Goal: Information Seeking & Learning: Learn about a topic

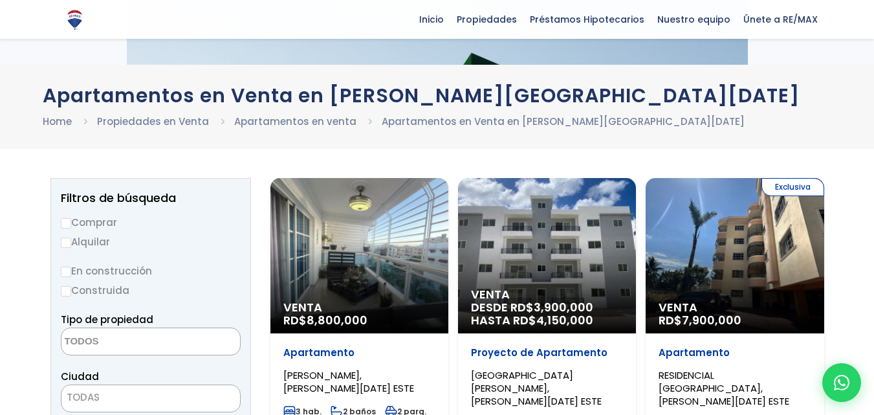
select select
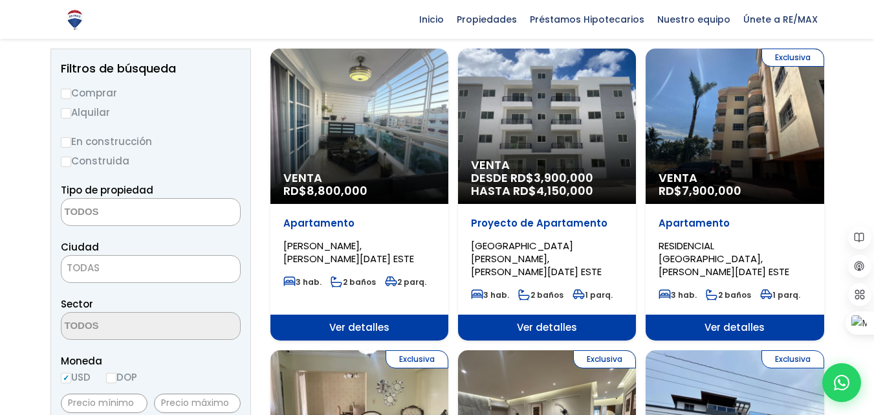
scroll to position [65, 0]
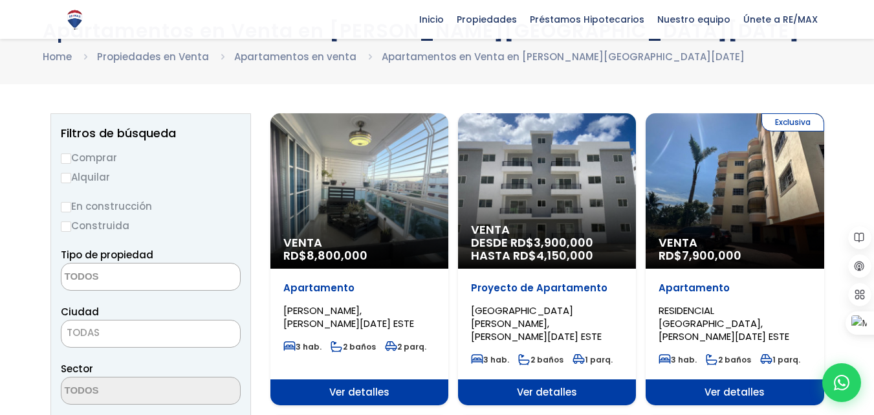
click at [65, 160] on input "Comprar" at bounding box center [66, 158] width 10 height 10
radio input "true"
click at [65, 206] on input "En construcción" at bounding box center [66, 207] width 10 height 10
radio input "true"
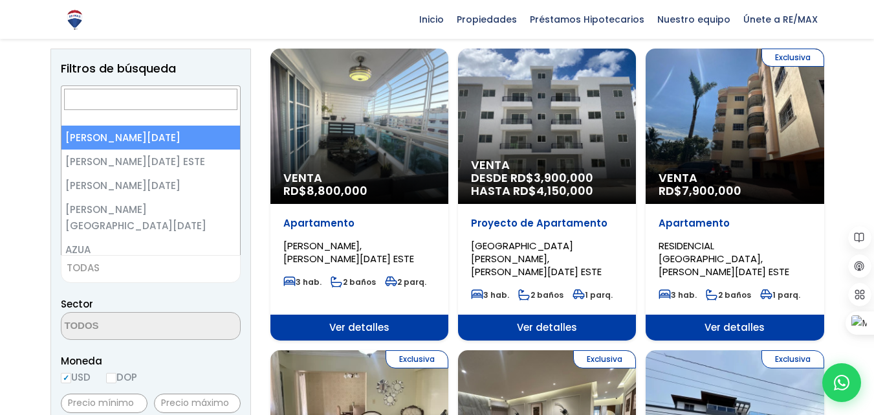
click at [100, 266] on span "TODAS" at bounding box center [150, 268] width 179 height 18
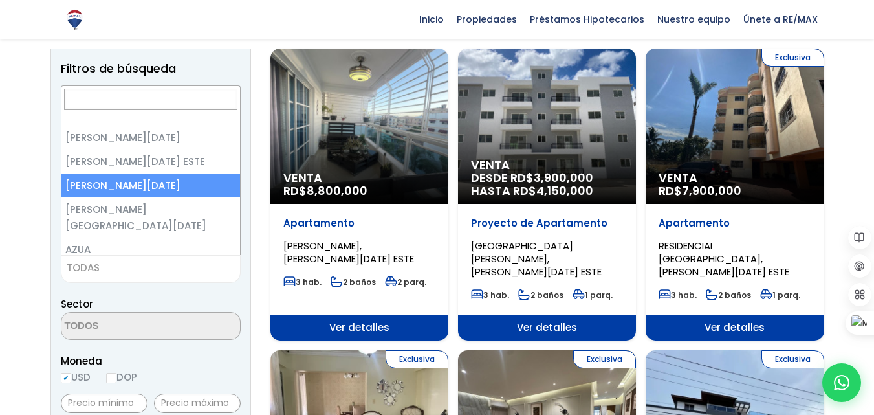
select select "149"
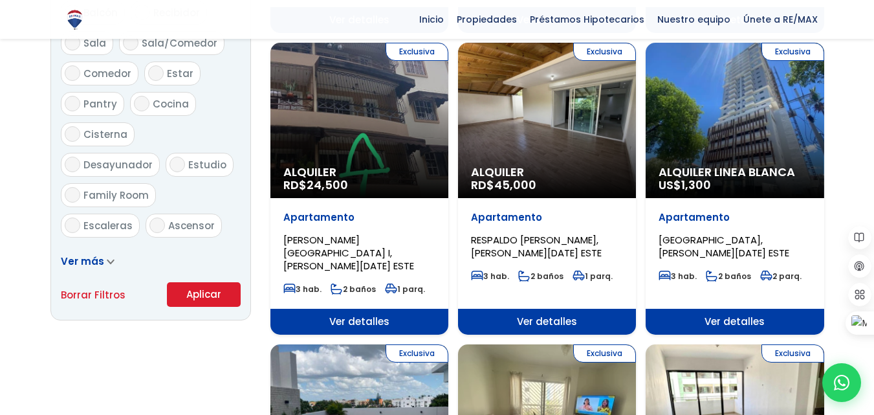
scroll to position [776, 0]
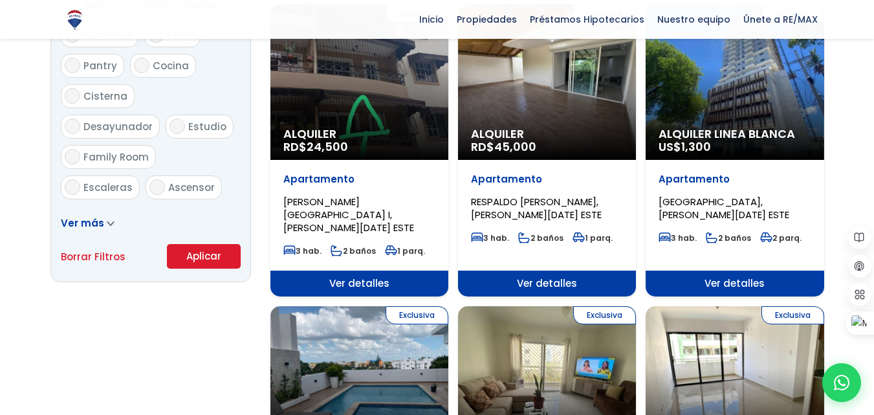
click at [196, 247] on button "Aplicar" at bounding box center [204, 256] width 74 height 25
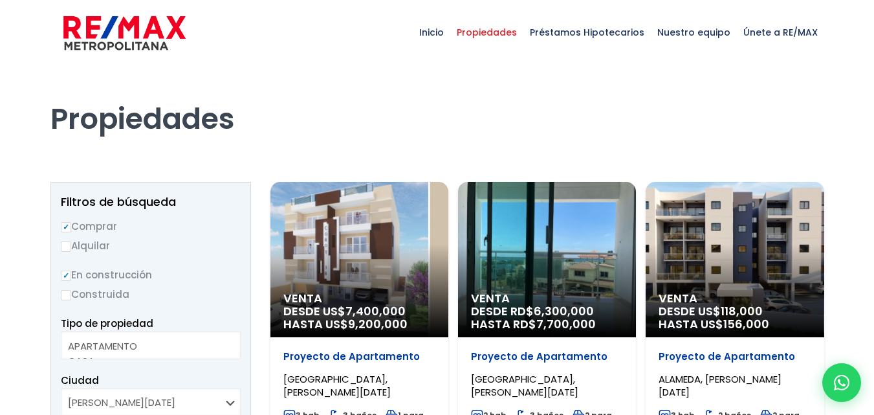
select select
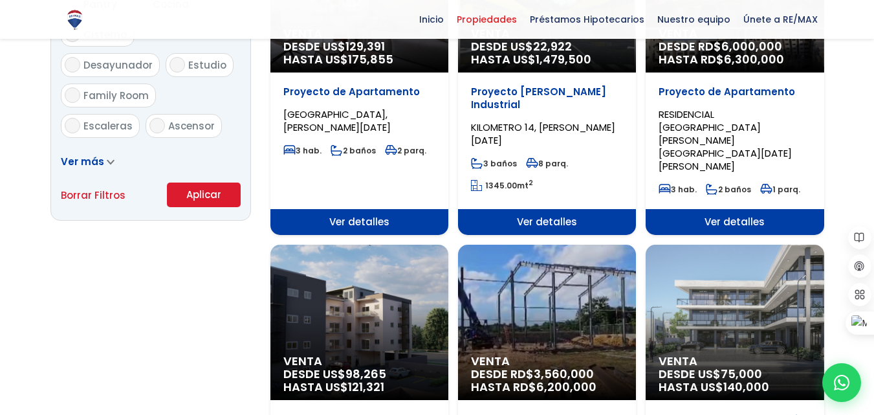
scroll to position [776, 0]
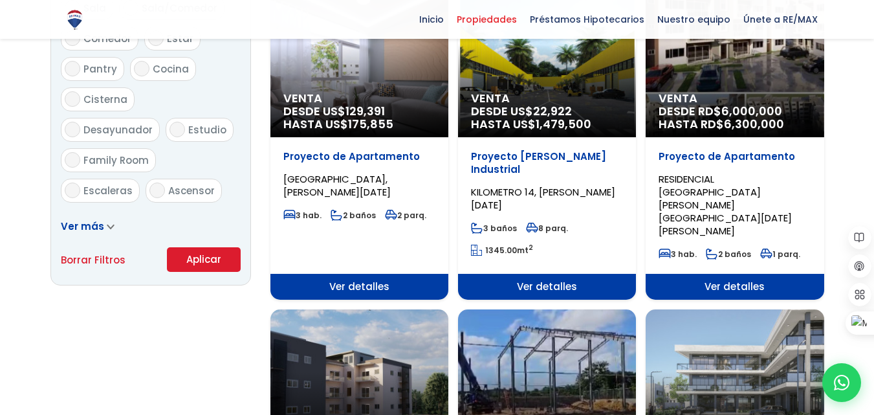
click at [526, 274] on span "Ver detalles" at bounding box center [547, 287] width 178 height 26
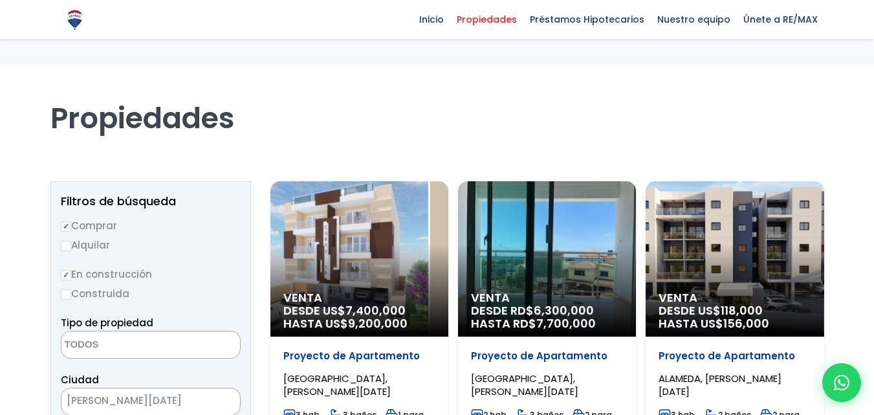
select select
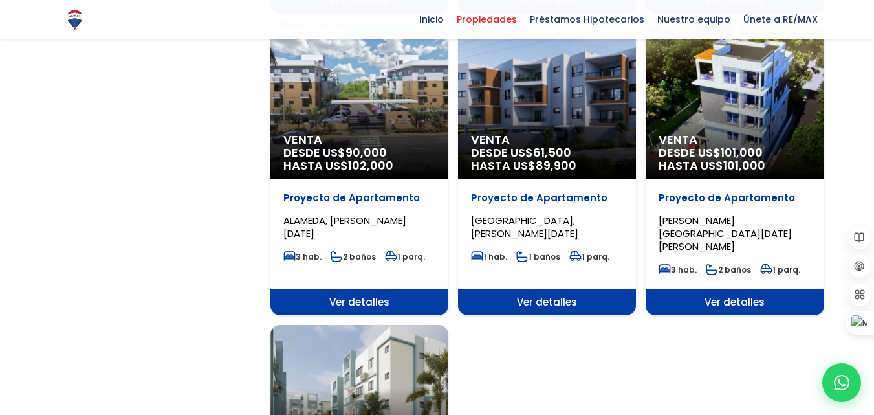
scroll to position [1359, 0]
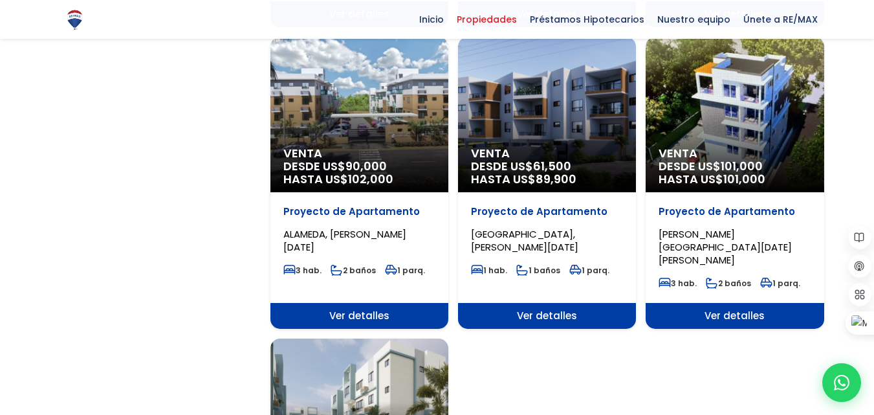
click at [528, 303] on span "Ver detalles" at bounding box center [547, 316] width 178 height 26
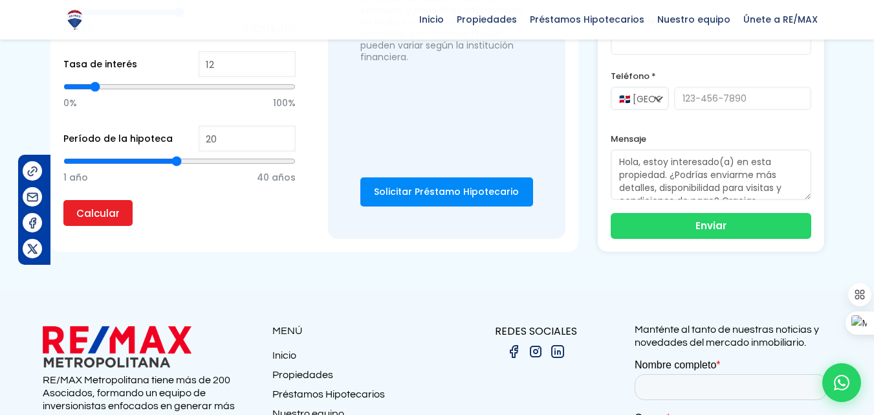
scroll to position [1232, 0]
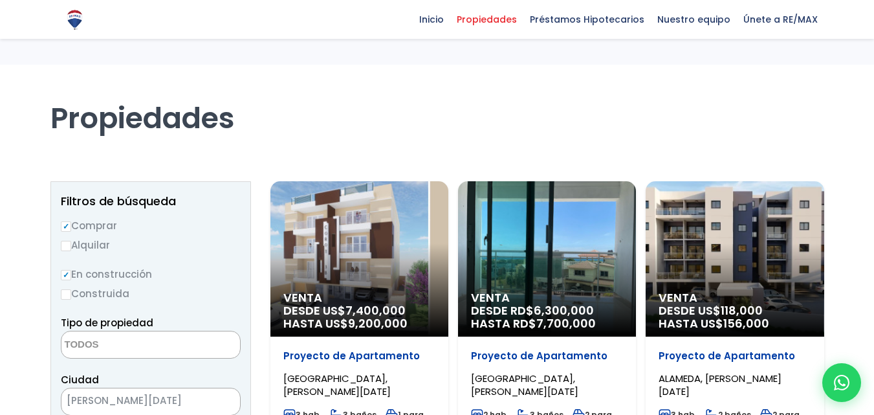
select select
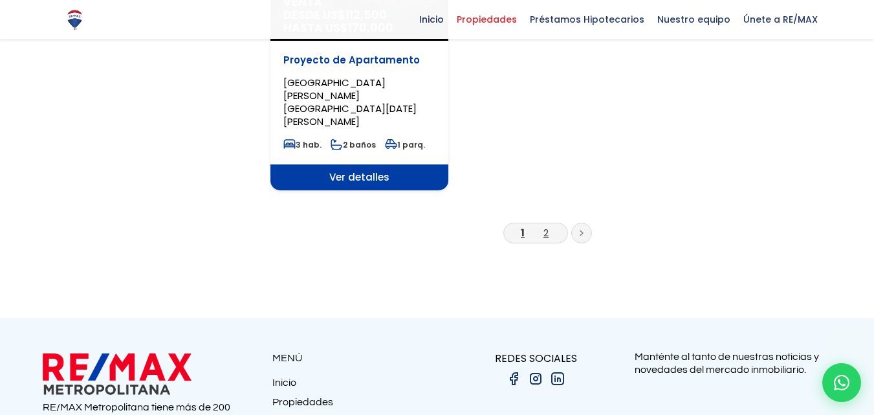
click at [545, 239] on link "2" at bounding box center [545, 233] width 5 height 14
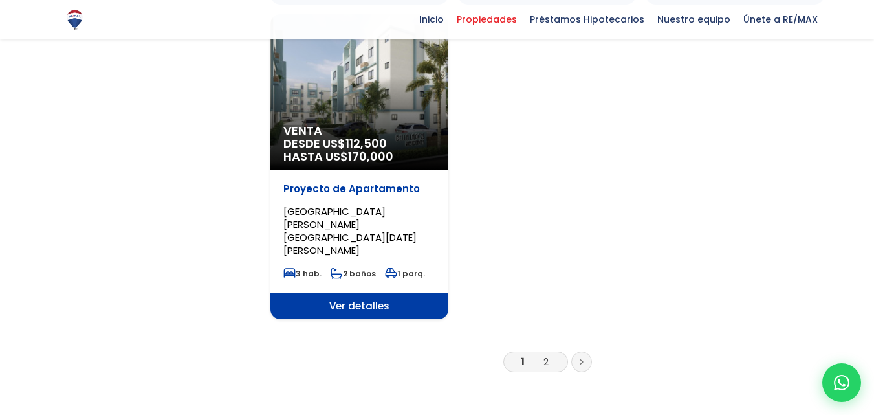
scroll to position [0, 0]
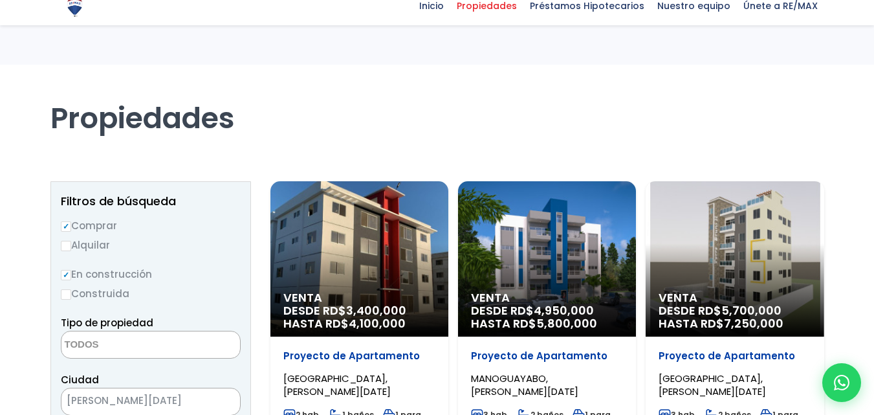
select select
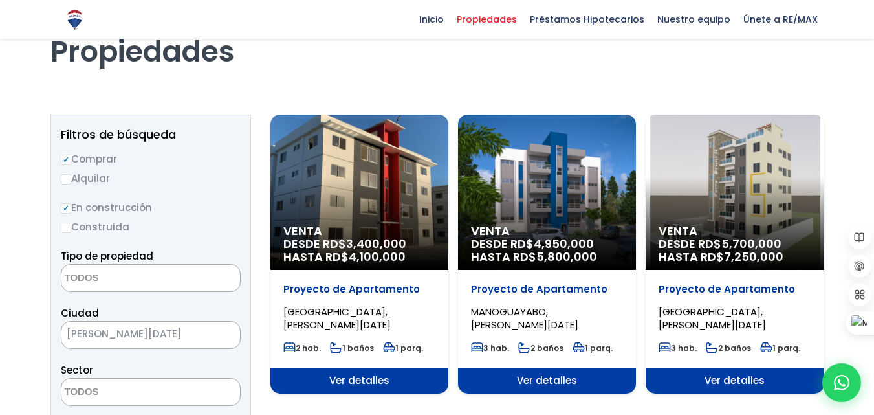
scroll to position [65, 0]
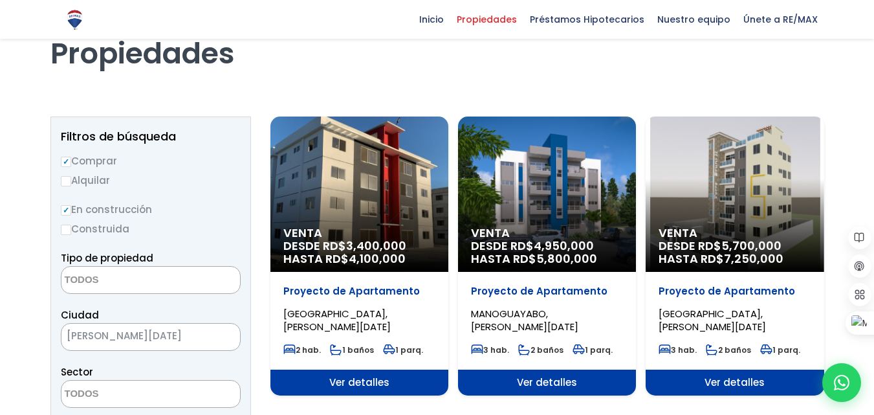
click at [334, 179] on div "Venta DESDE RD$ 3,400,000 HASTA RD$ 4,100,000" at bounding box center [359, 193] width 178 height 155
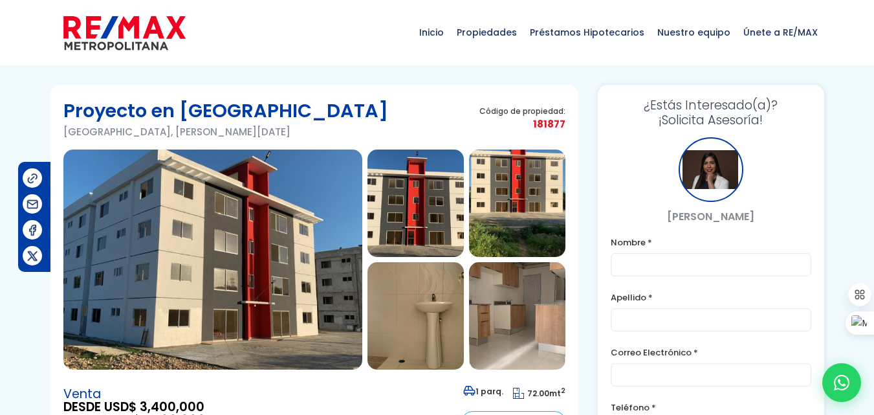
click at [389, 310] on img at bounding box center [415, 315] width 96 height 107
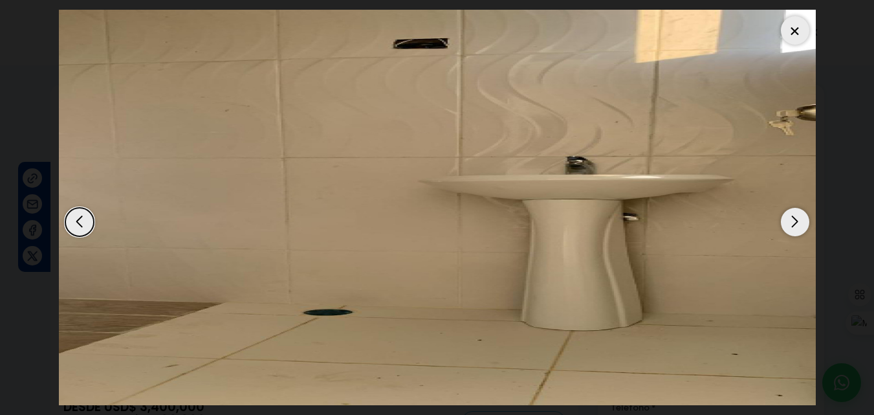
click at [78, 223] on div "Previous slide" at bounding box center [79, 222] width 28 height 28
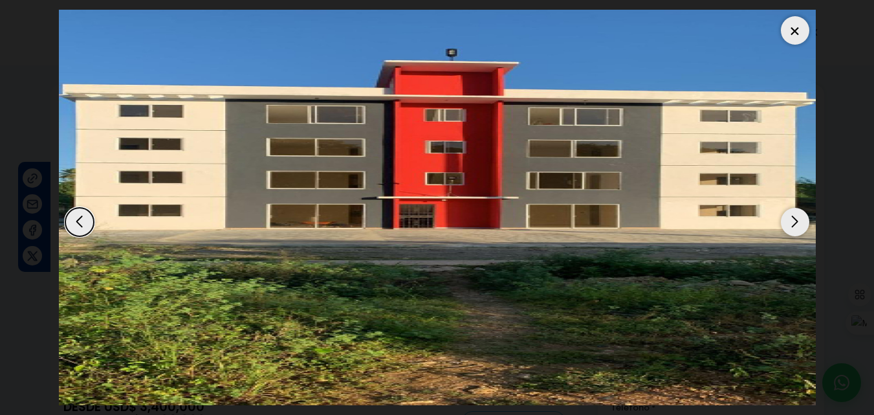
click at [78, 222] on div "Previous slide" at bounding box center [79, 222] width 28 height 28
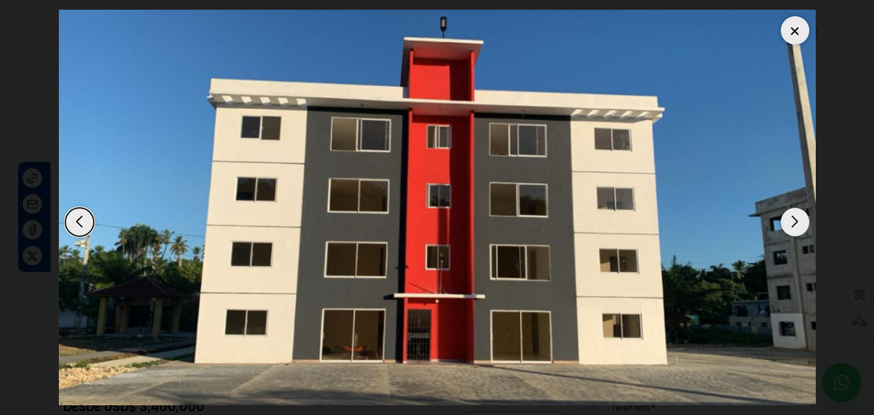
click at [78, 222] on div "Previous slide" at bounding box center [79, 222] width 28 height 28
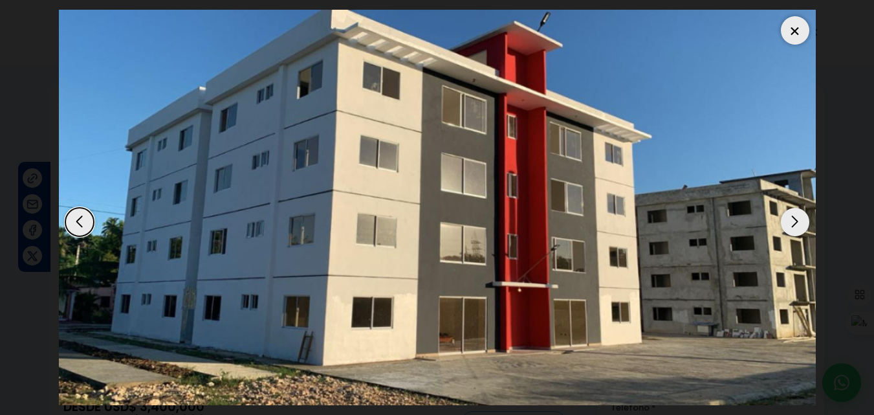
click at [78, 222] on div "Previous slide" at bounding box center [79, 222] width 28 height 28
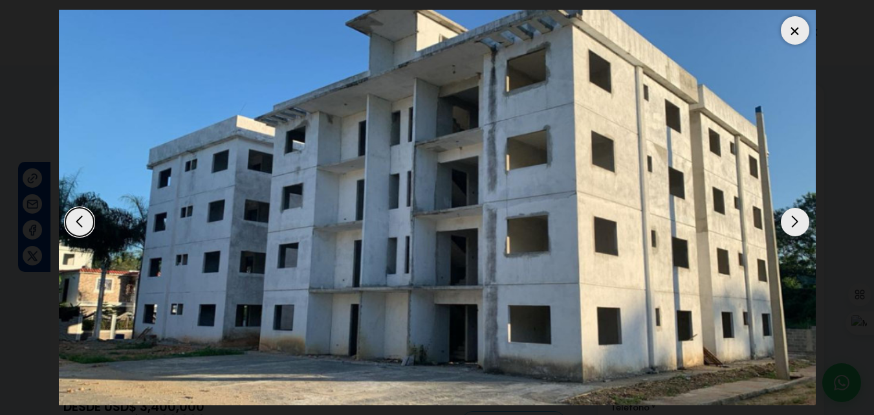
click at [78, 222] on div "Previous slide" at bounding box center [79, 222] width 28 height 28
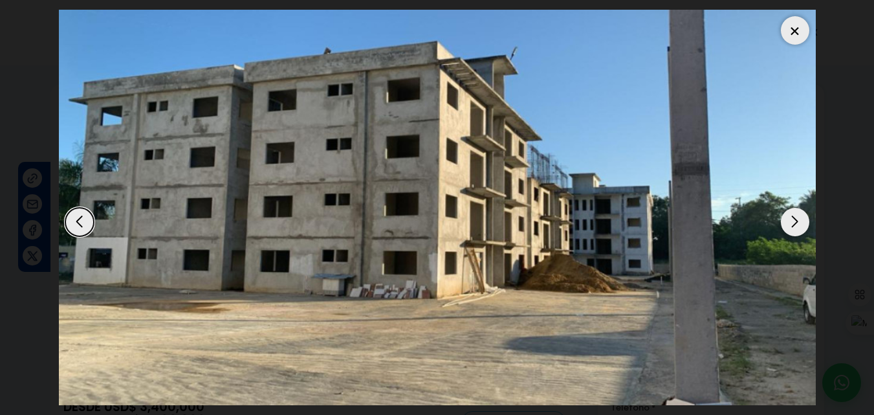
click at [78, 222] on div "Previous slide" at bounding box center [79, 222] width 28 height 28
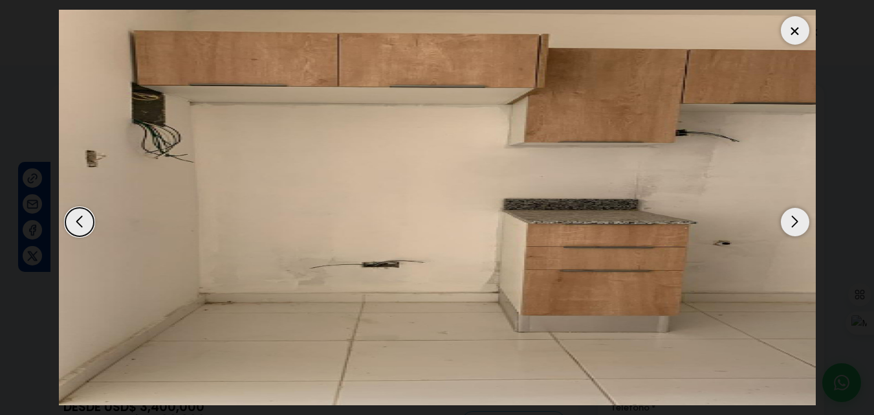
click at [78, 222] on div "Previous slide" at bounding box center [79, 222] width 28 height 28
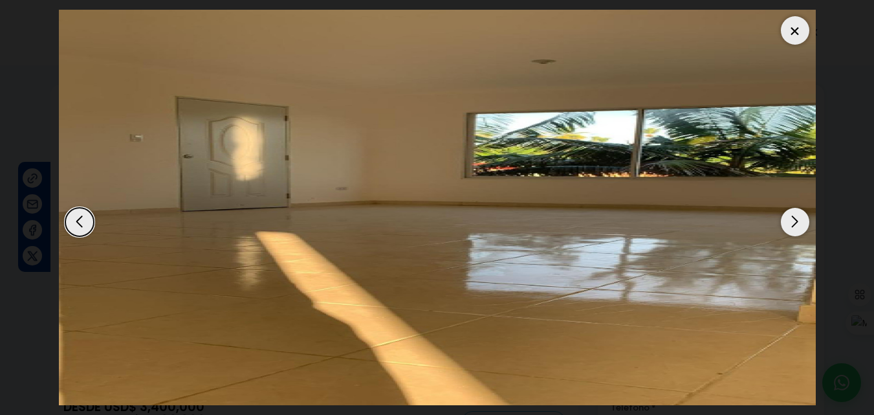
click at [83, 220] on div "Previous slide" at bounding box center [79, 222] width 28 height 28
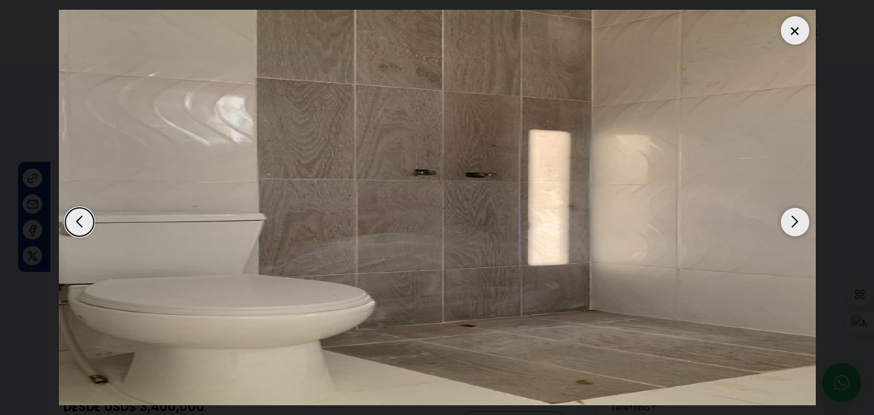
click at [83, 220] on div "Previous slide" at bounding box center [79, 222] width 28 height 28
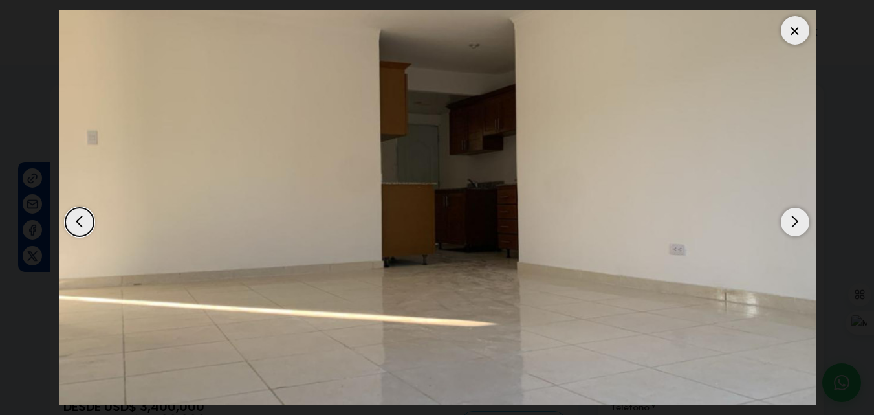
click at [782, 36] on div at bounding box center [795, 30] width 28 height 28
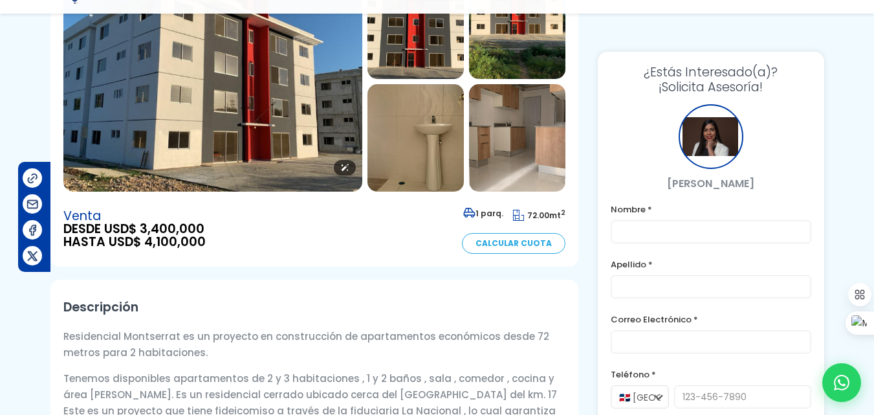
scroll to position [194, 0]
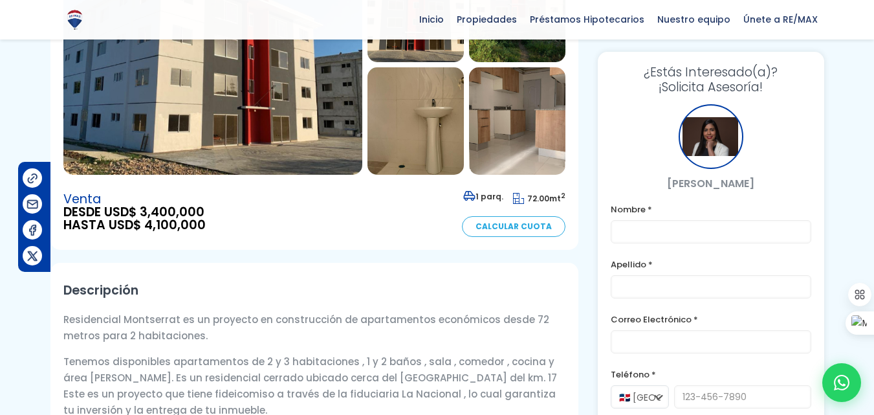
click at [33, 179] on img at bounding box center [33, 178] width 14 height 14
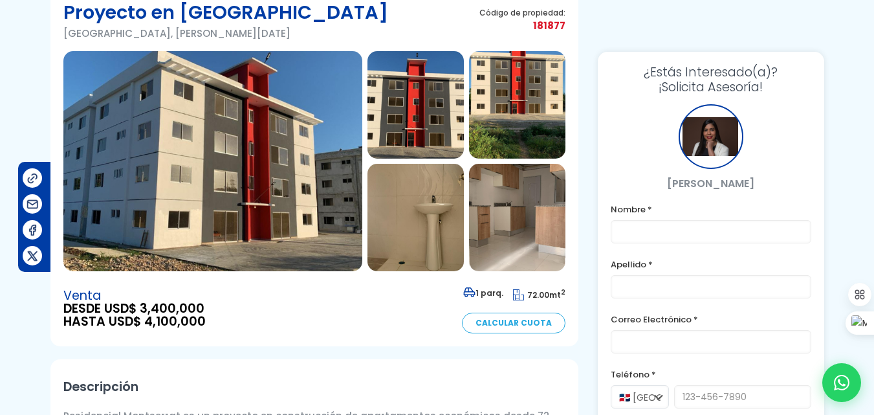
scroll to position [0, 0]
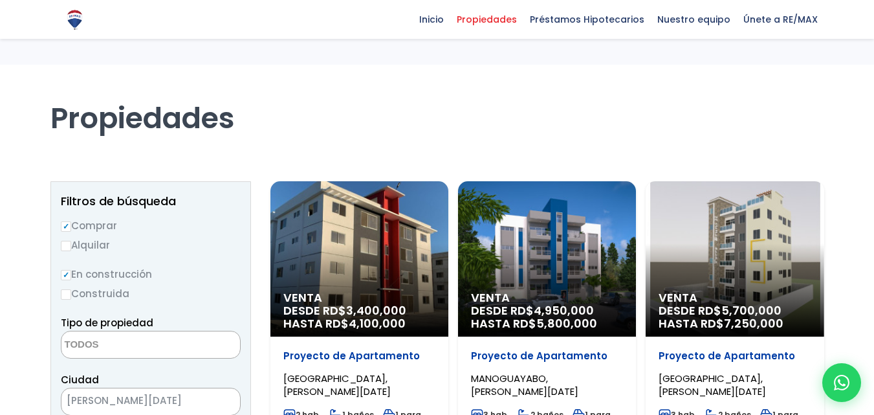
select select
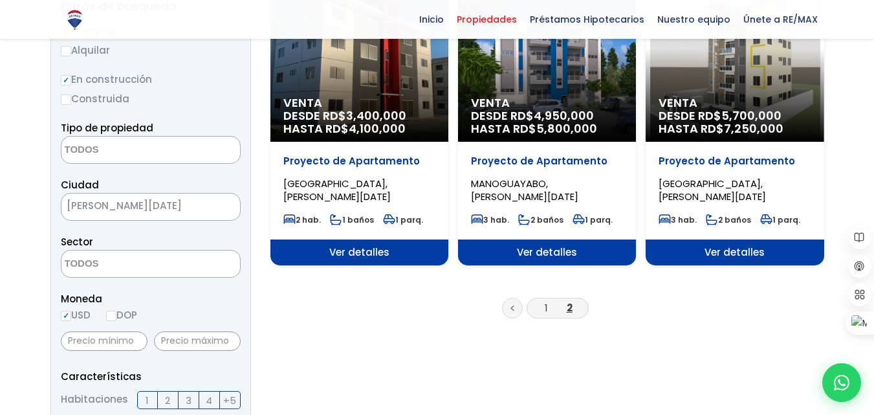
scroll to position [130, 0]
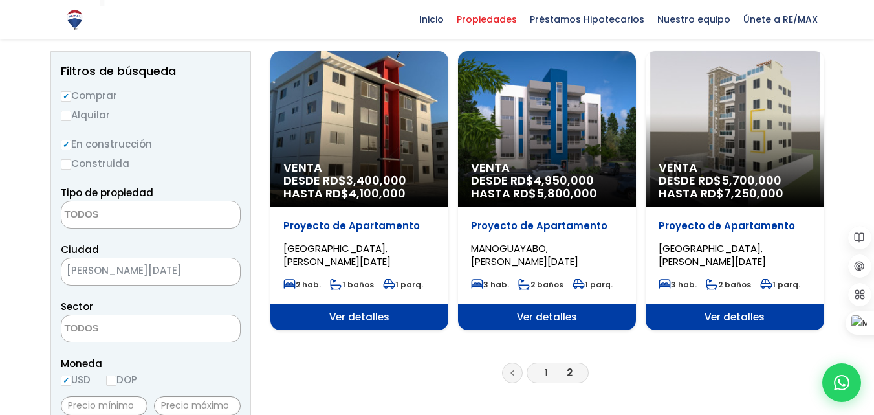
click at [86, 160] on label "Construida" at bounding box center [151, 163] width 180 height 16
click at [0, 0] on input "Construida" at bounding box center [0, 0] width 0 height 0
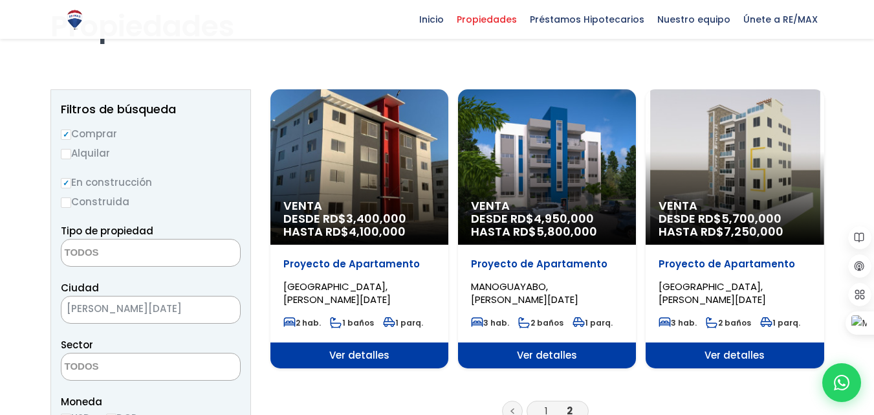
scroll to position [65, 0]
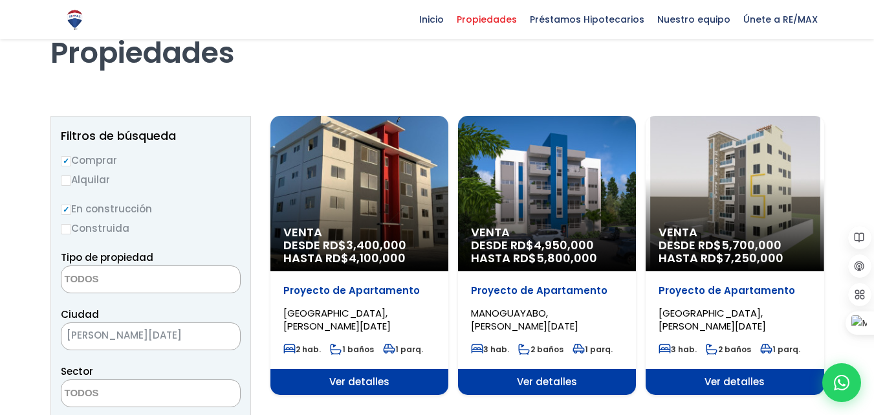
click at [68, 230] on input "Construida" at bounding box center [66, 229] width 10 height 10
radio input "true"
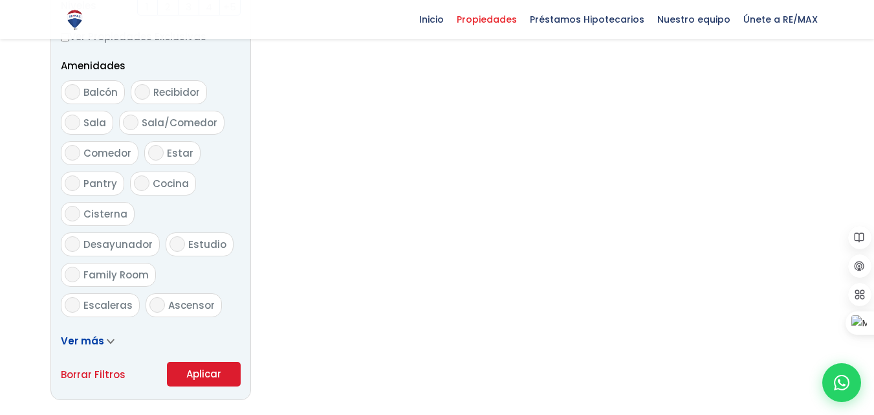
scroll to position [777, 0]
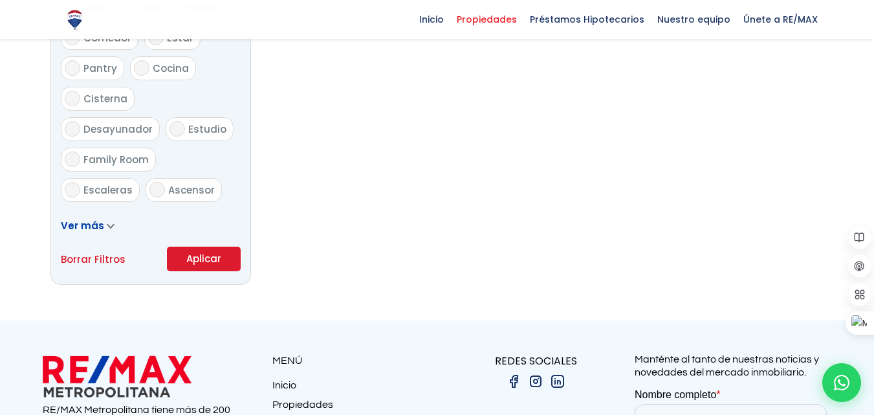
click at [202, 262] on button "Aplicar" at bounding box center [204, 258] width 74 height 25
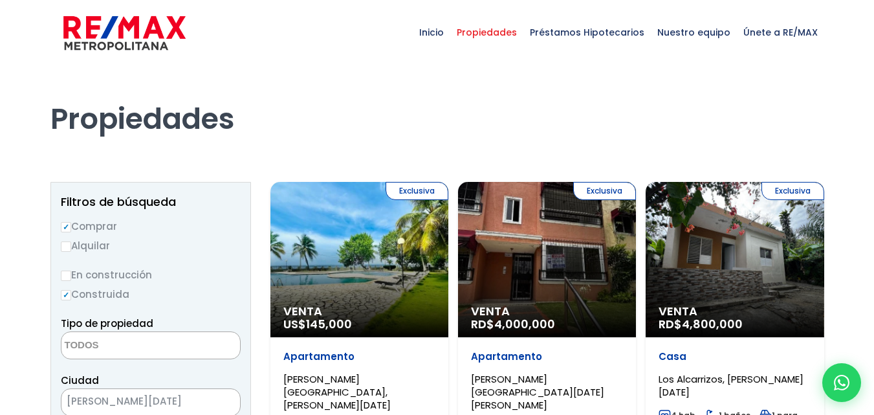
select select
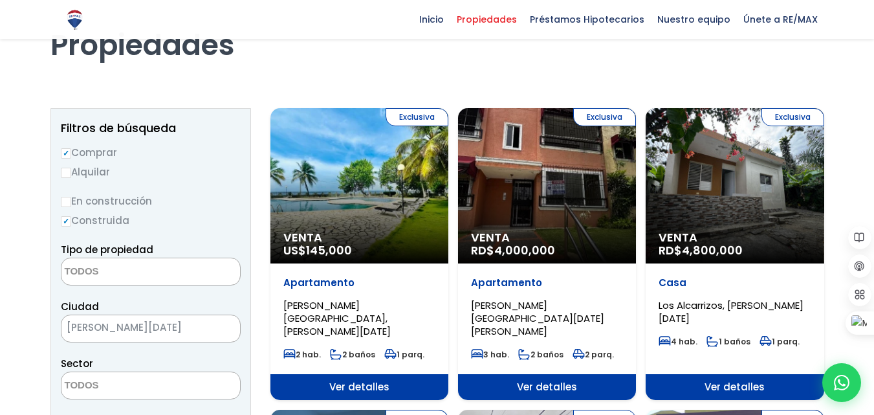
scroll to position [65, 0]
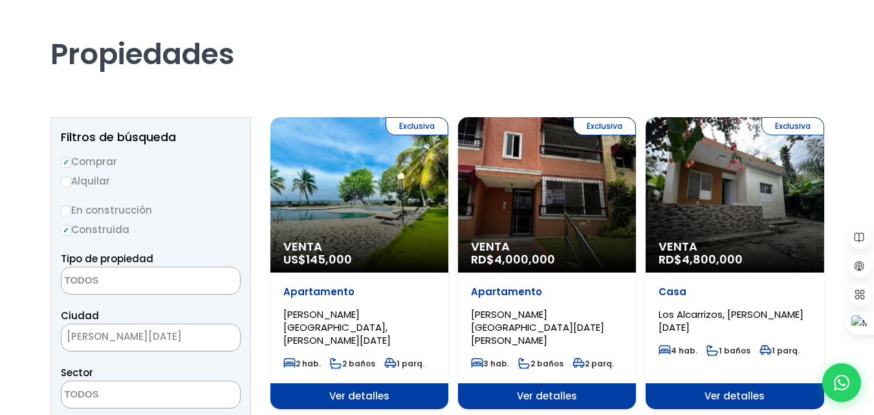
click at [522, 247] on span "Venta" at bounding box center [547, 246] width 152 height 13
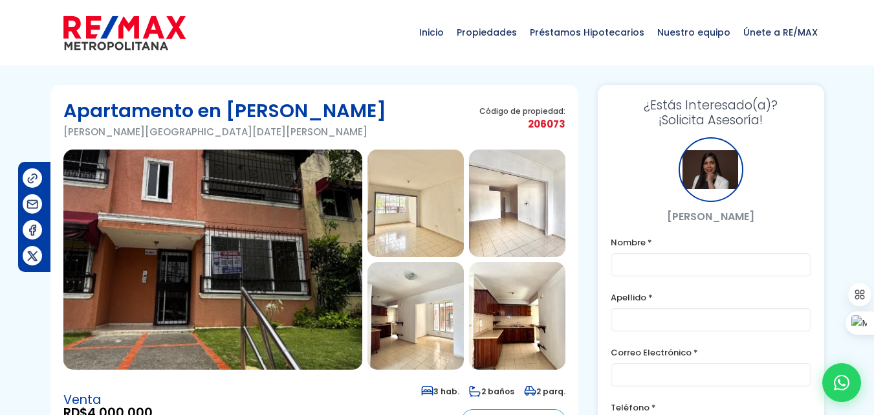
click at [418, 208] on img at bounding box center [415, 202] width 96 height 107
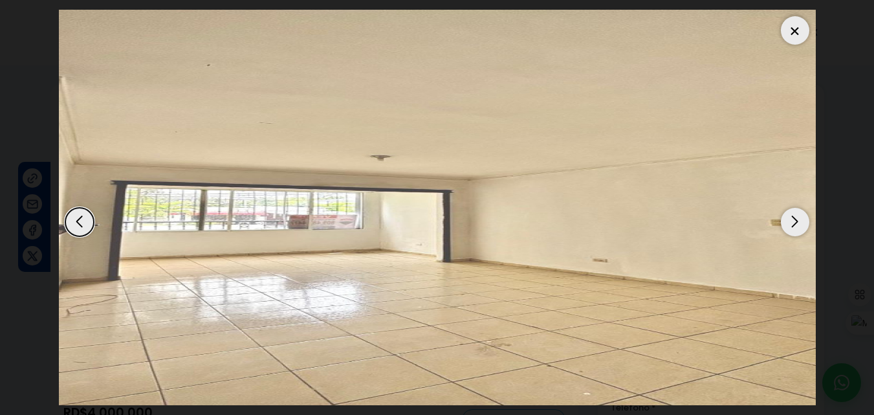
click at [796, 228] on div "Next slide" at bounding box center [795, 222] width 28 height 28
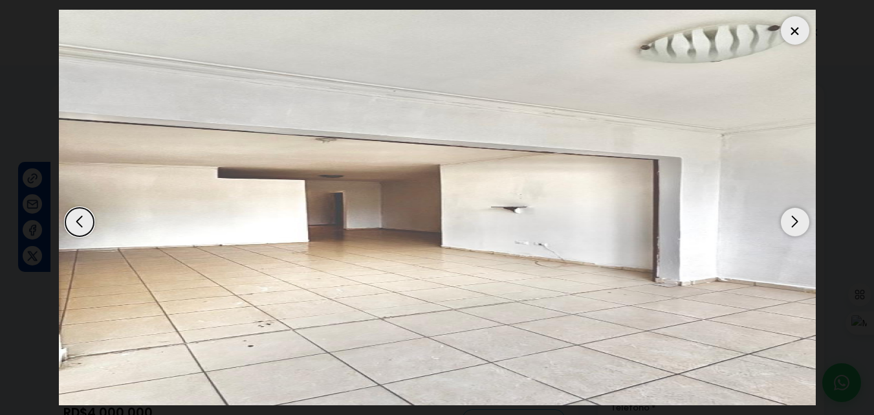
click at [796, 228] on div "Next slide" at bounding box center [795, 222] width 28 height 28
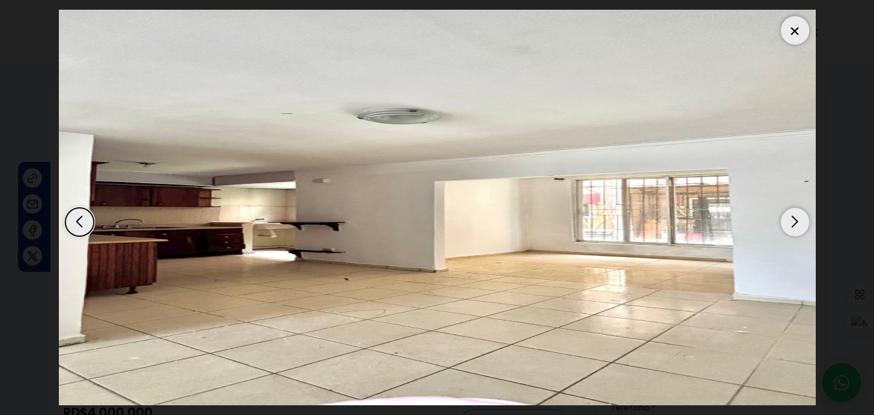
click at [796, 228] on div "Next slide" at bounding box center [795, 222] width 28 height 28
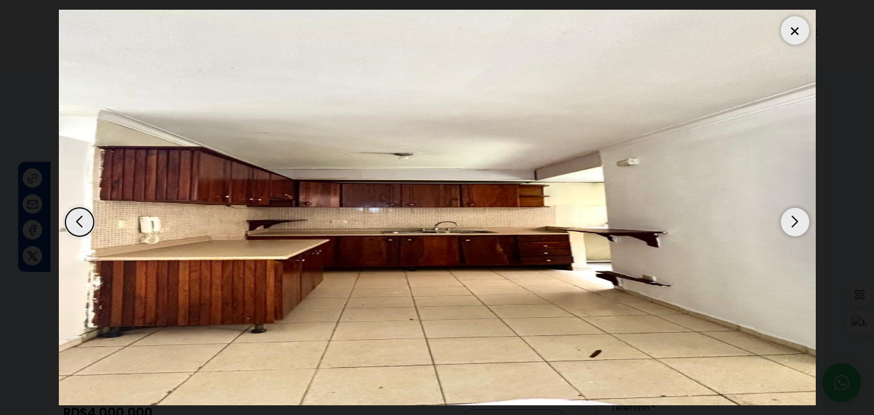
click at [796, 228] on div "Next slide" at bounding box center [795, 222] width 28 height 28
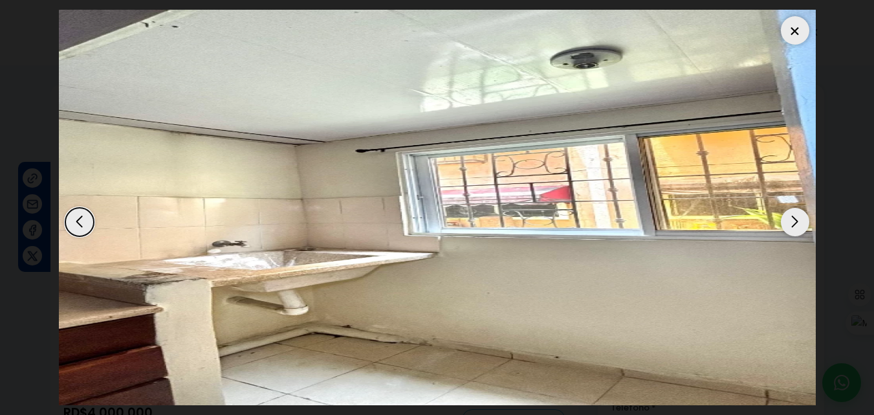
click at [796, 228] on div "Next slide" at bounding box center [795, 222] width 28 height 28
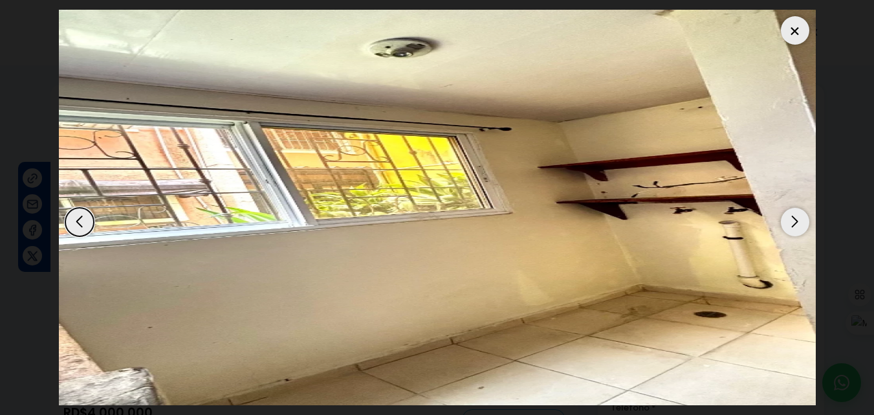
click at [78, 219] on div "Previous slide" at bounding box center [79, 222] width 28 height 28
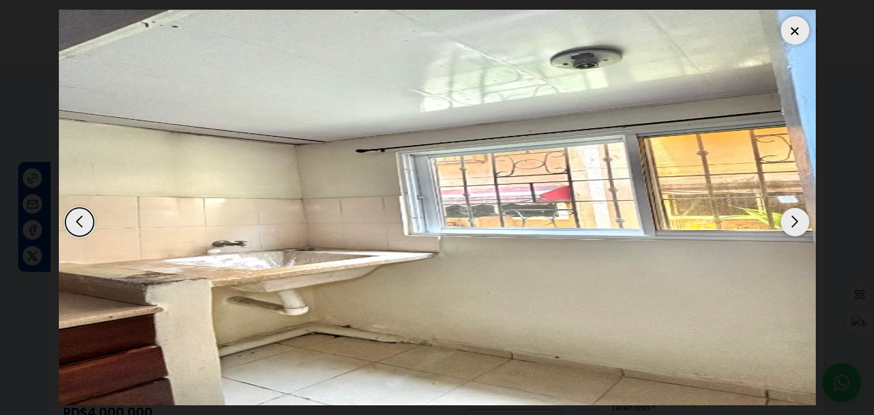
click at [783, 219] on div "Next slide" at bounding box center [795, 222] width 28 height 28
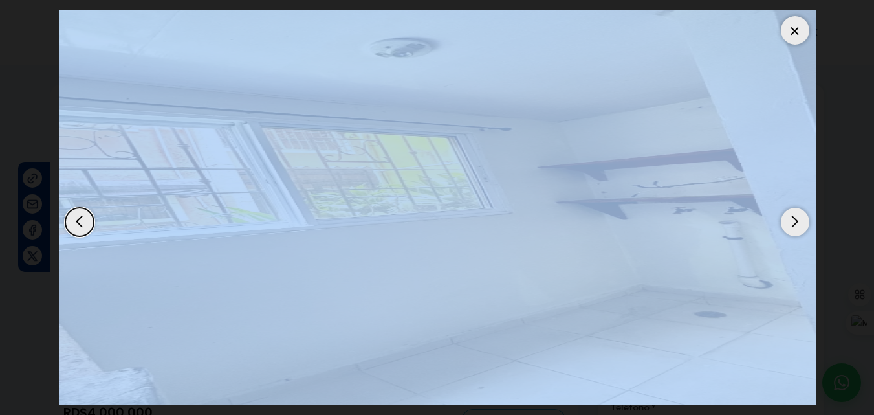
click at [783, 219] on div "Next slide" at bounding box center [795, 222] width 28 height 28
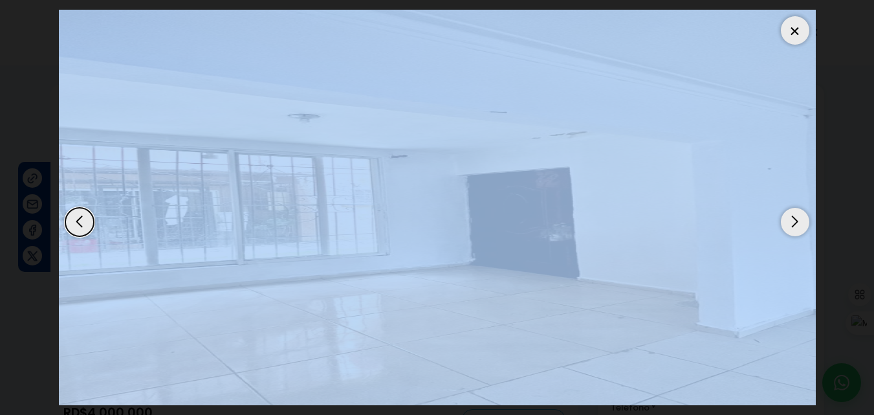
click at [789, 28] on div at bounding box center [795, 30] width 28 height 28
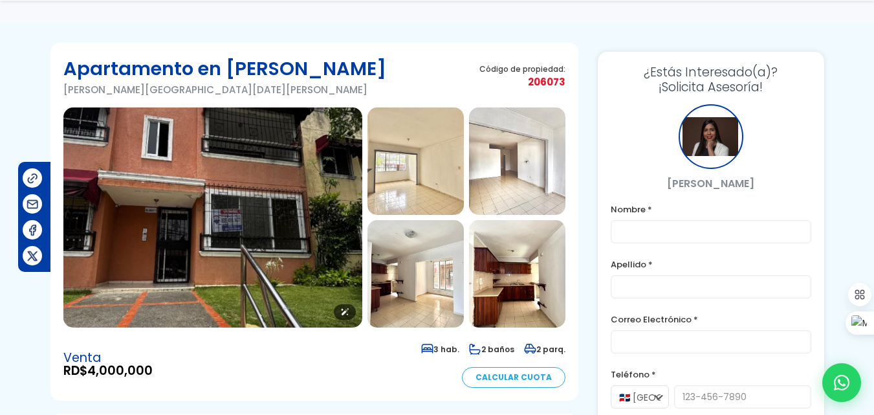
scroll to position [65, 0]
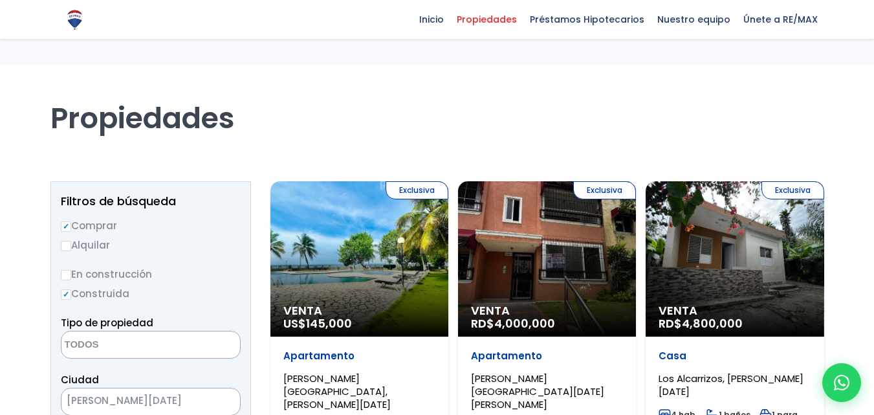
select select
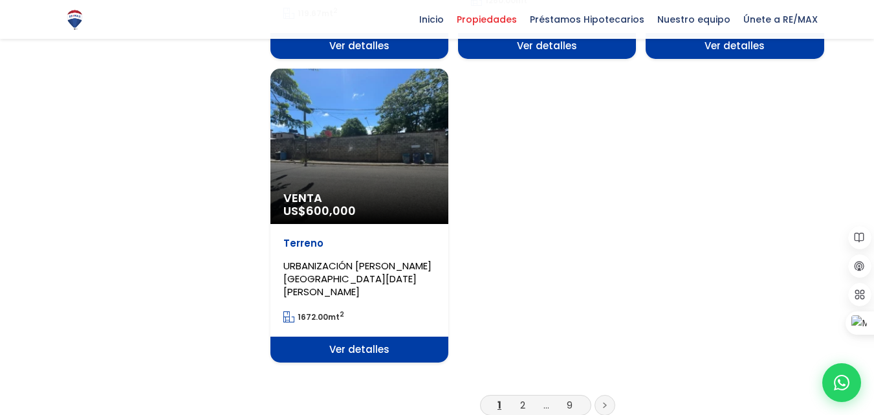
scroll to position [1876, 0]
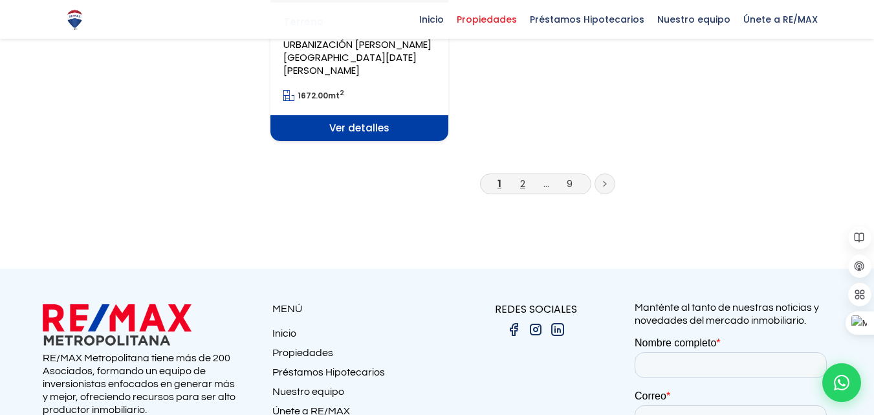
click at [525, 177] on link "2" at bounding box center [522, 184] width 5 height 14
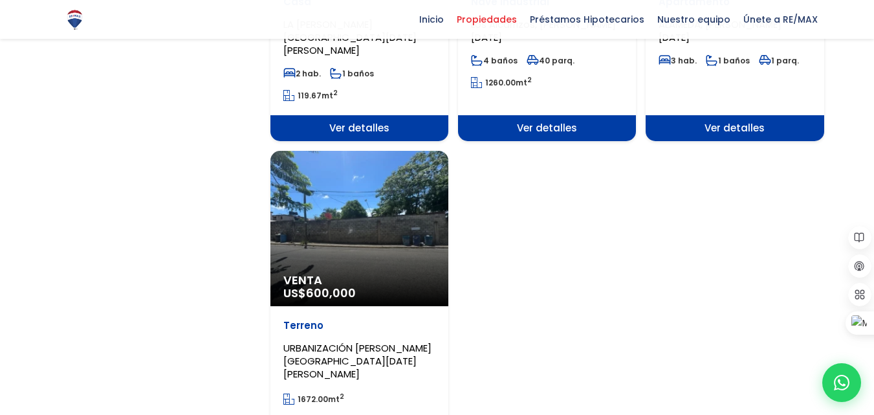
scroll to position [1552, 0]
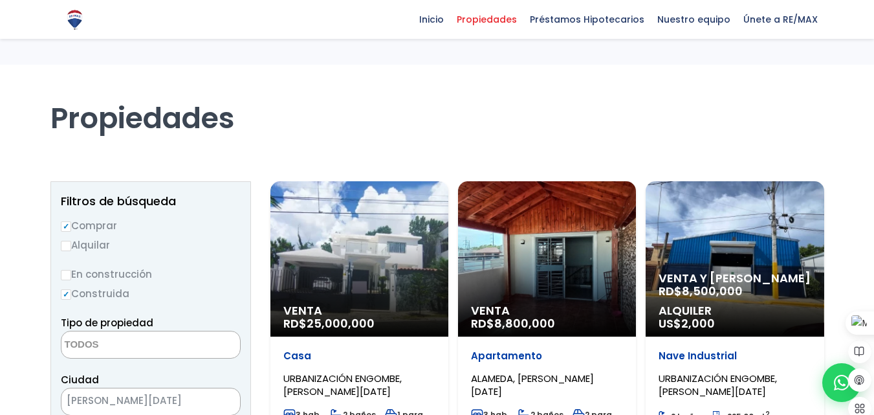
select select
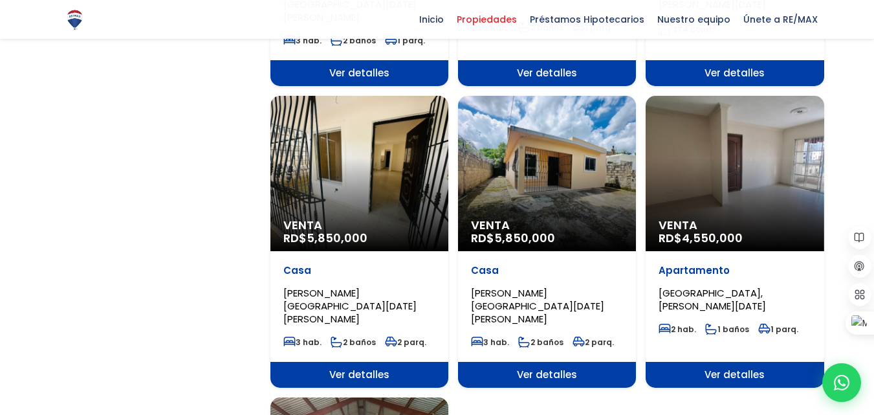
scroll to position [1294, 0]
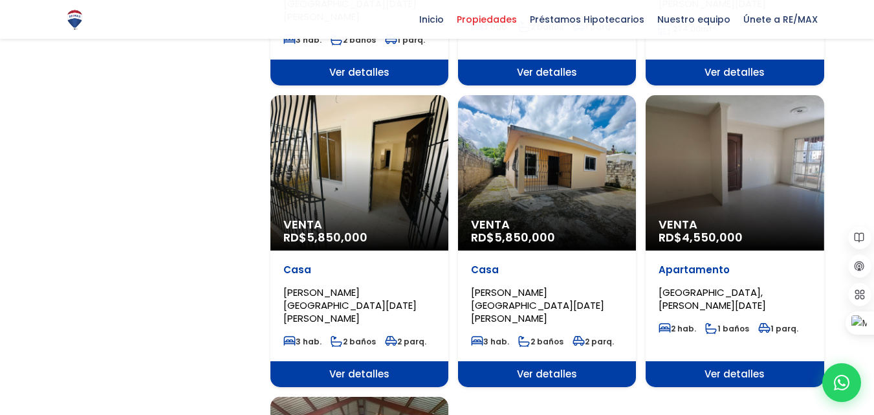
click at [764, 138] on div "Venta RD$ 4,550,000" at bounding box center [734, 172] width 178 height 155
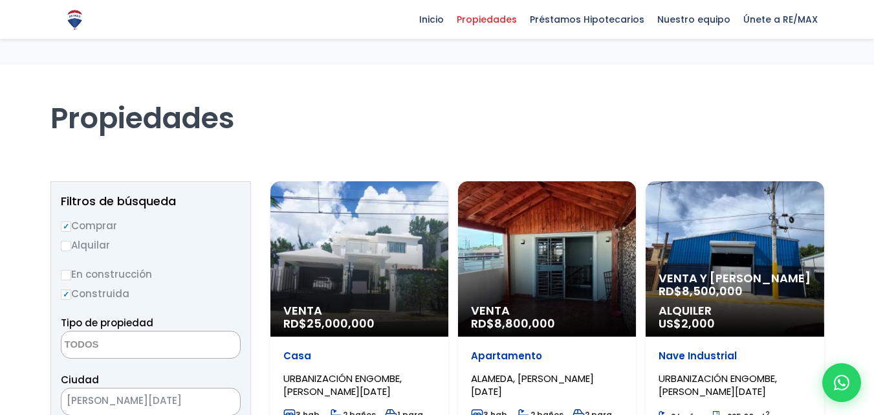
select select
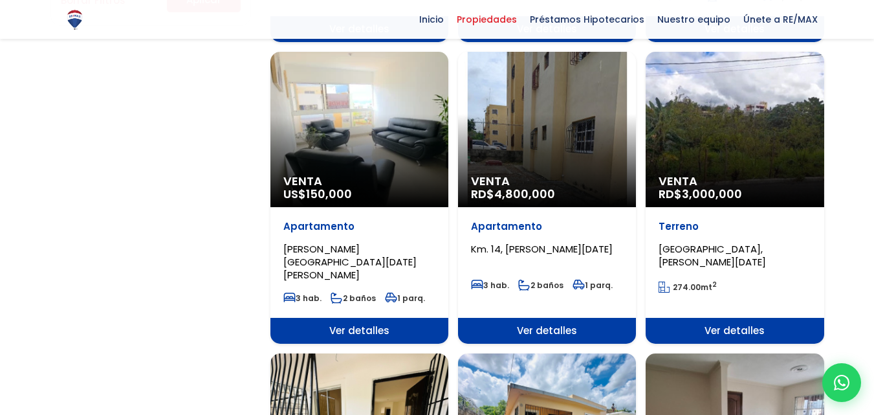
click at [541, 135] on div "Venta RD$ 4,800,000" at bounding box center [547, 129] width 178 height 155
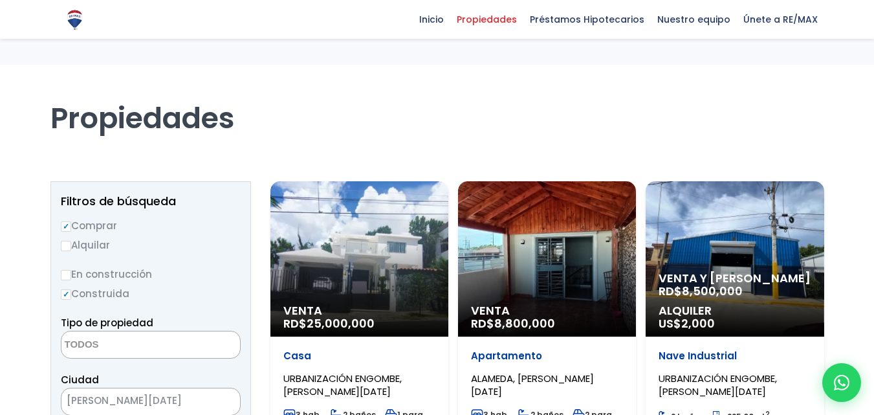
select select
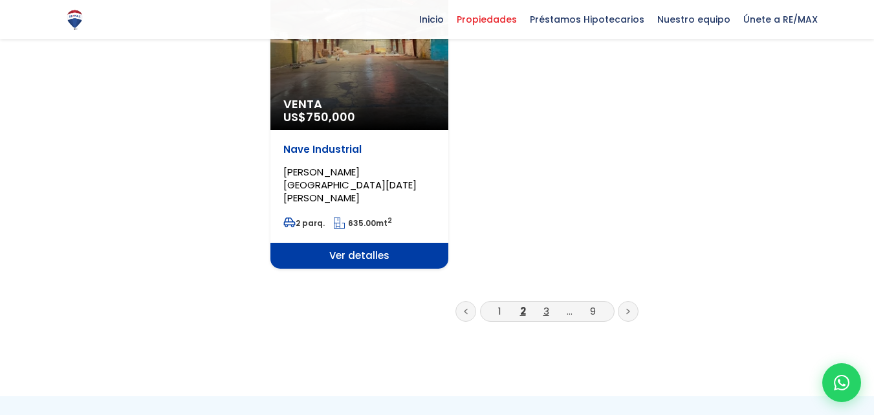
click at [543, 304] on link "3" at bounding box center [546, 311] width 6 height 14
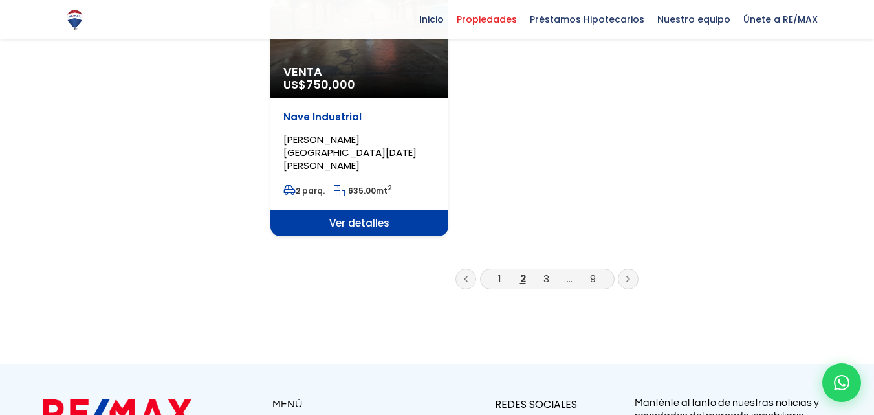
scroll to position [0, 0]
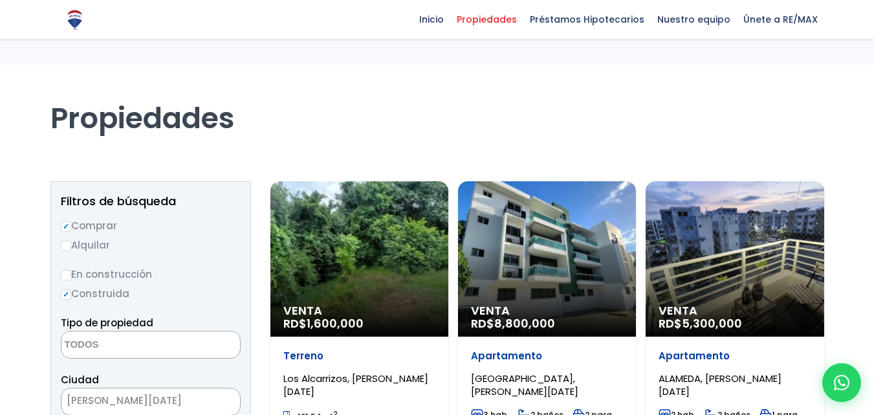
select select
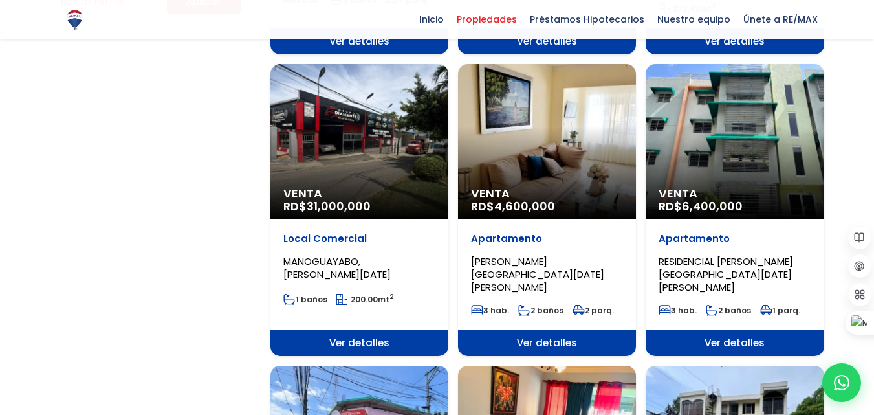
scroll to position [1035, 0]
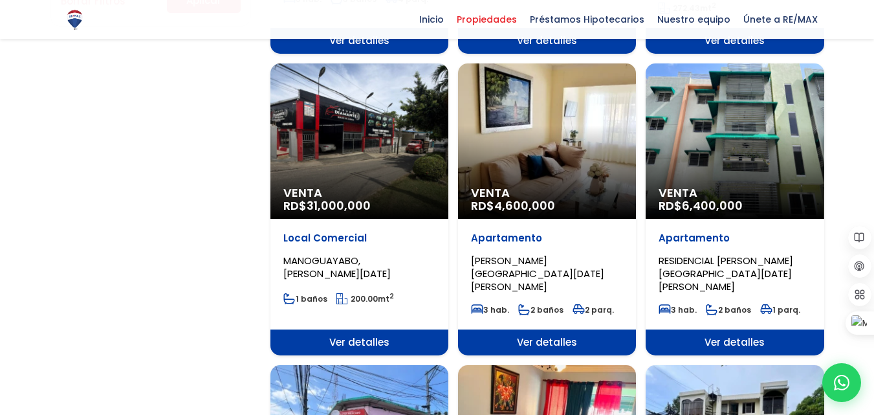
click at [538, 149] on div "Venta RD$ 4,600,000" at bounding box center [547, 140] width 178 height 155
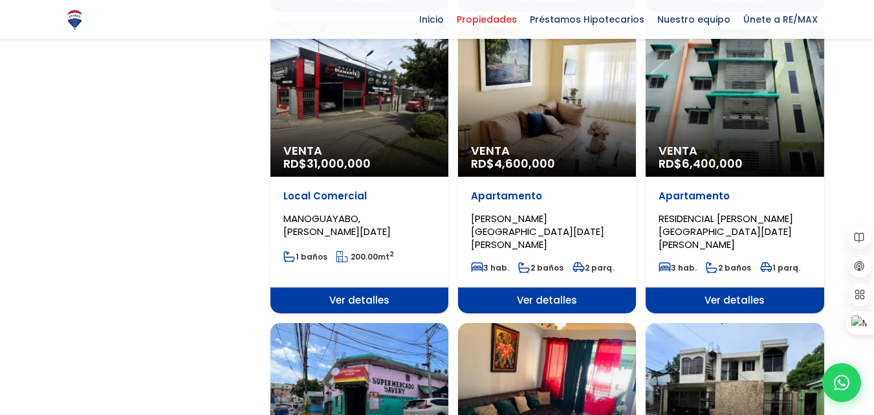
scroll to position [1100, 0]
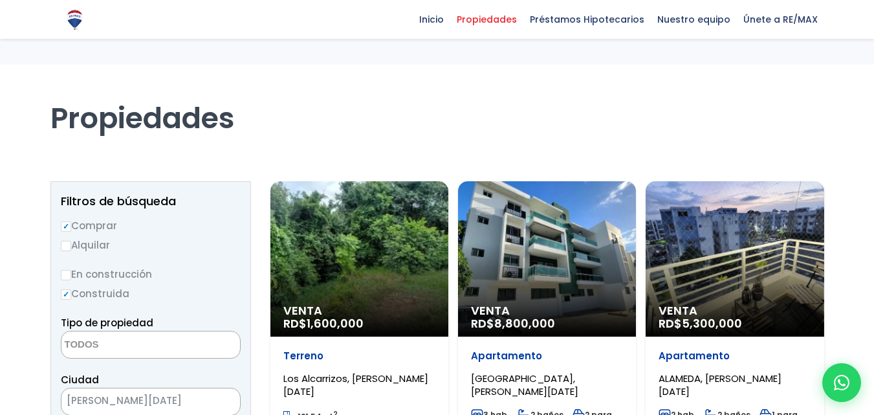
select select
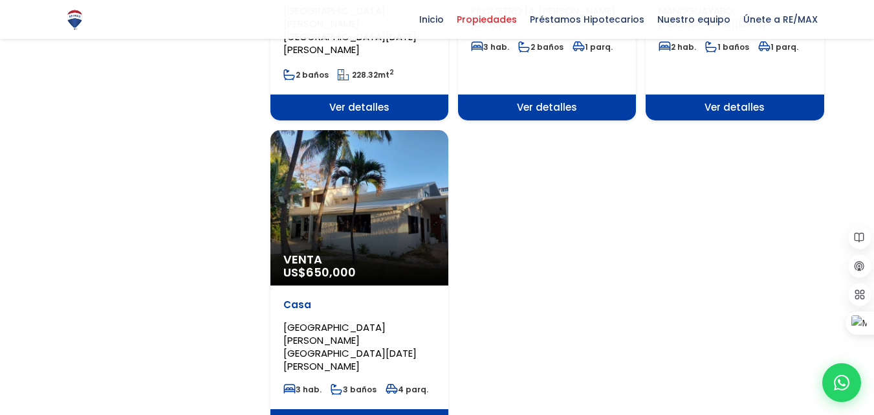
scroll to position [1617, 0]
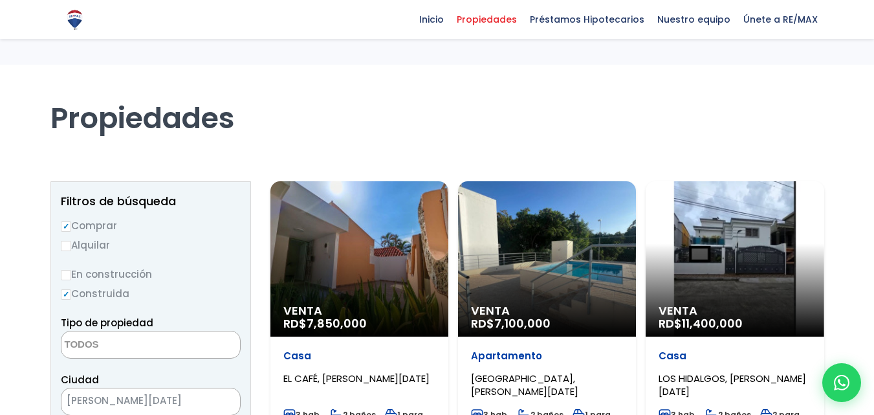
select select
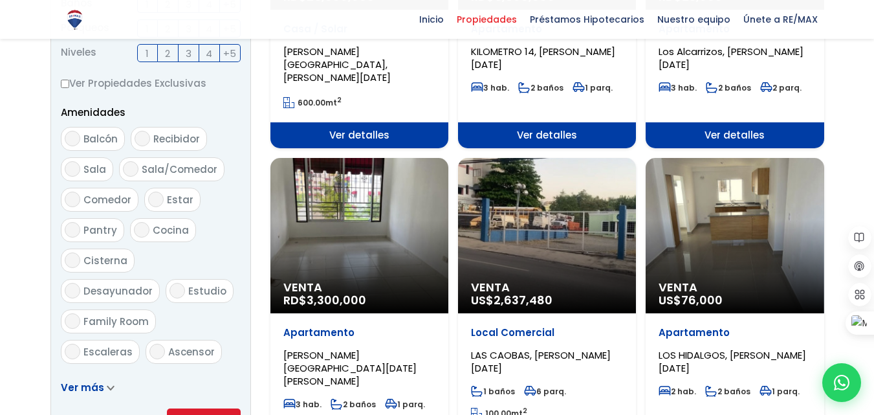
scroll to position [647, 0]
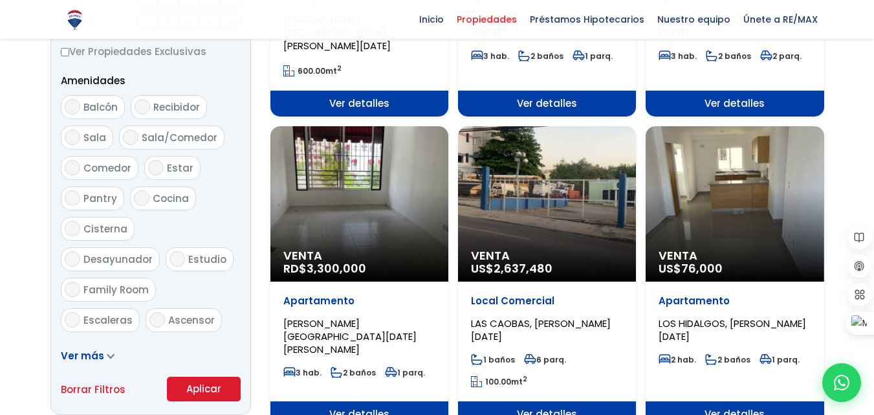
click at [356, 212] on div "Venta RD$ 3,300,000" at bounding box center [359, 203] width 178 height 155
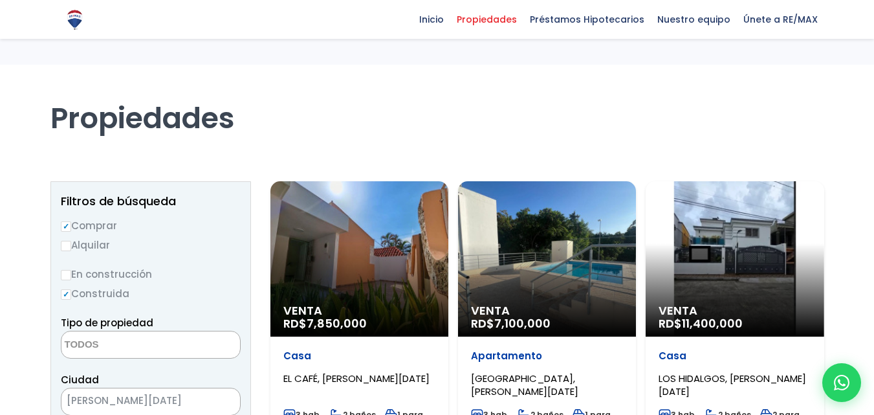
select select
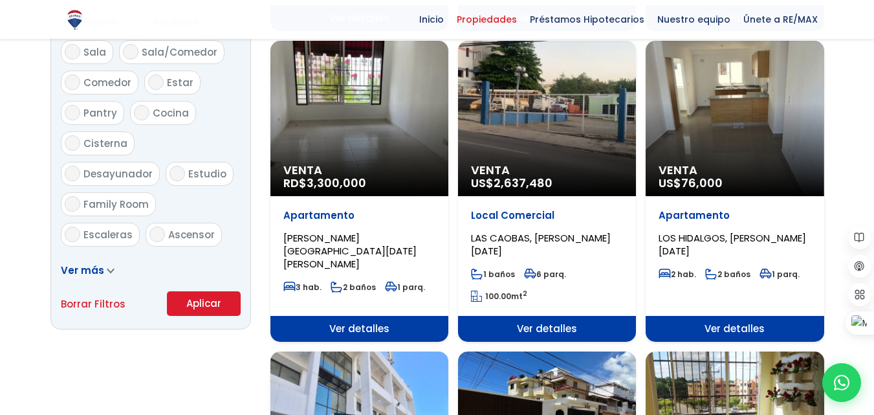
scroll to position [712, 0]
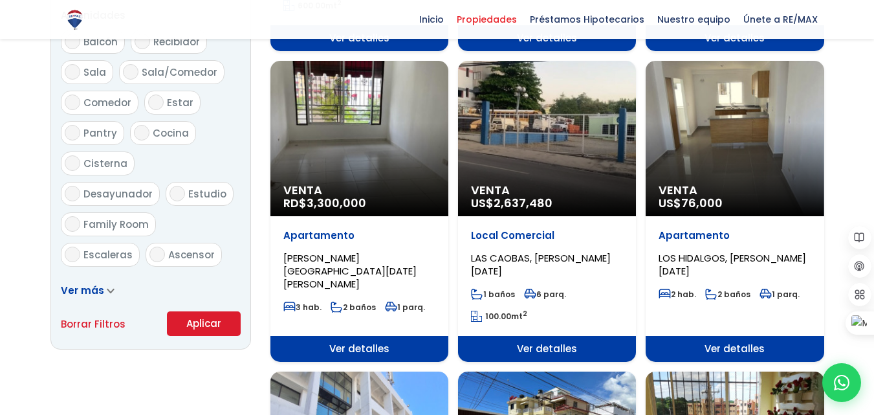
click at [713, 158] on div "Venta US$ 76,000" at bounding box center [734, 138] width 178 height 155
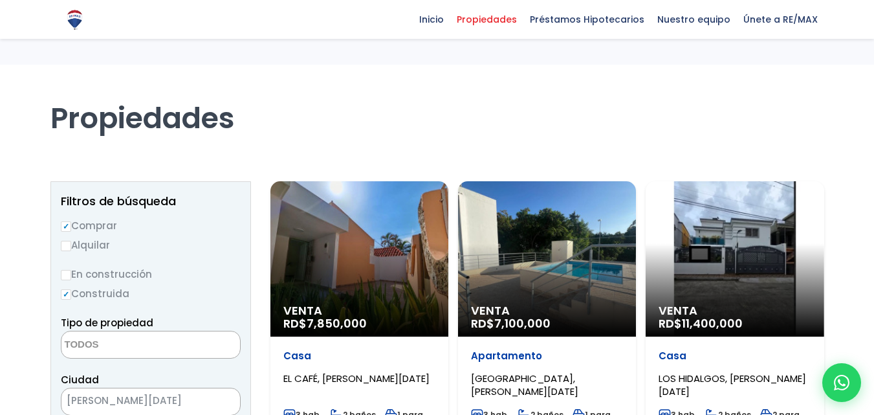
select select
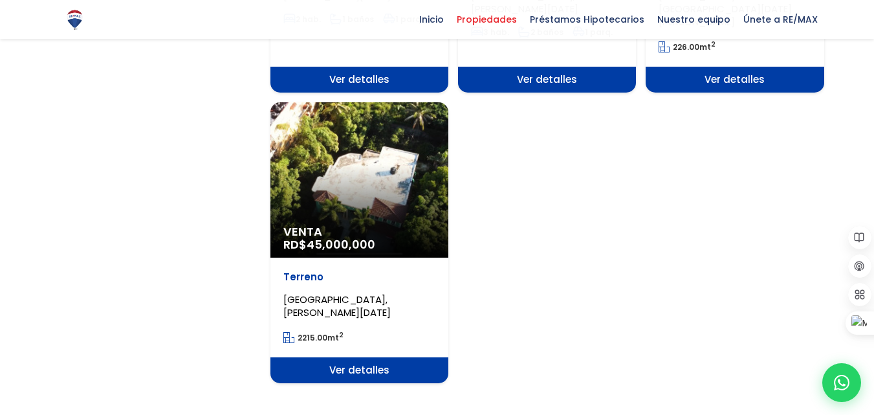
scroll to position [1812, 0]
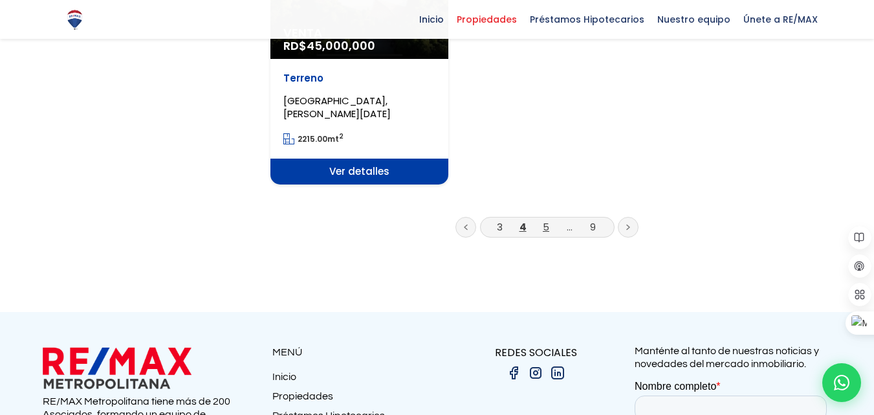
click at [548, 220] on link "5" at bounding box center [546, 227] width 6 height 14
click at [543, 220] on link "5" at bounding box center [546, 227] width 6 height 14
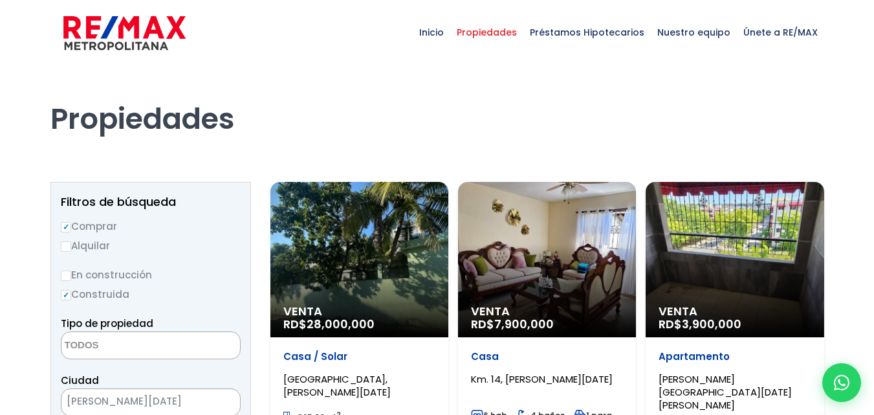
select select
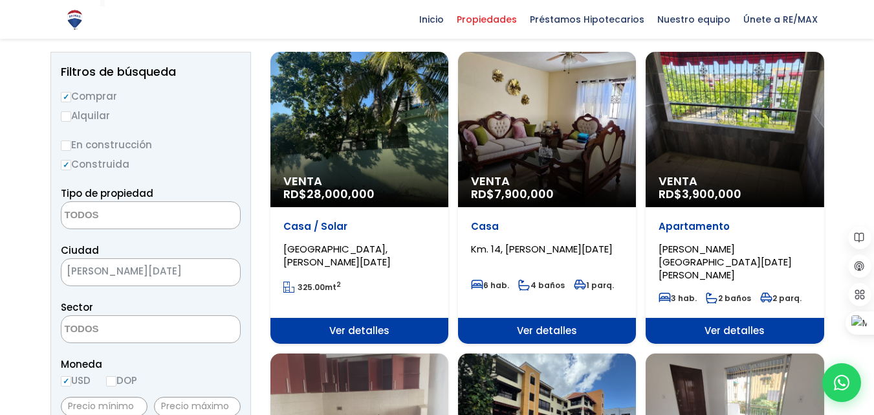
click at [775, 155] on div "Venta RD$ 3,900,000" at bounding box center [734, 129] width 178 height 155
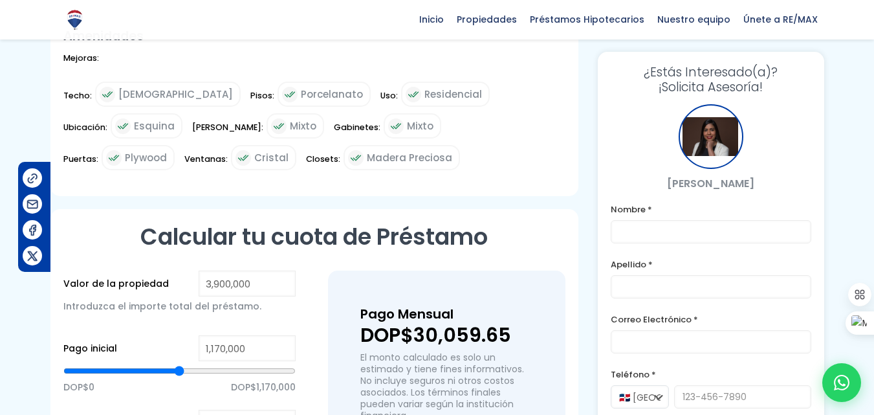
scroll to position [647, 0]
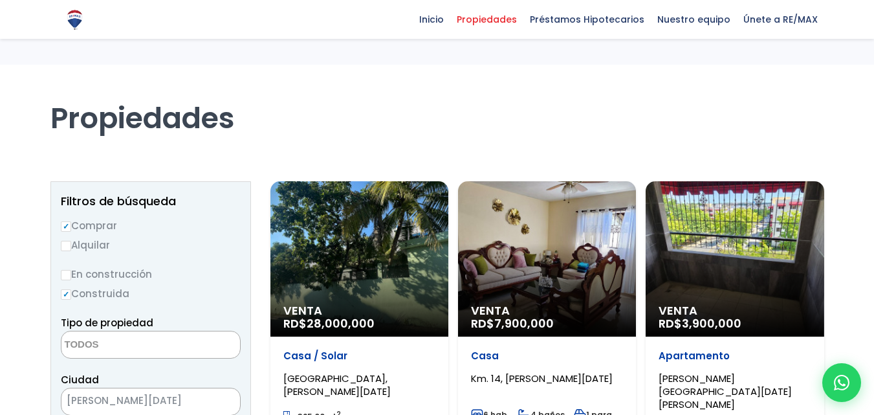
select select
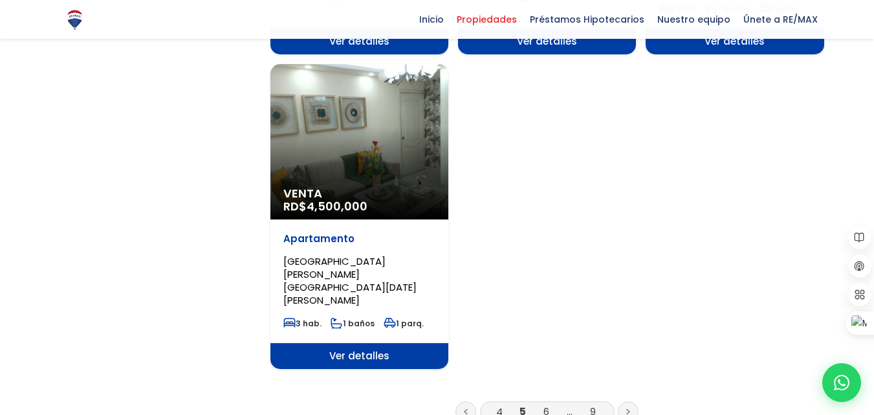
scroll to position [1747, 0]
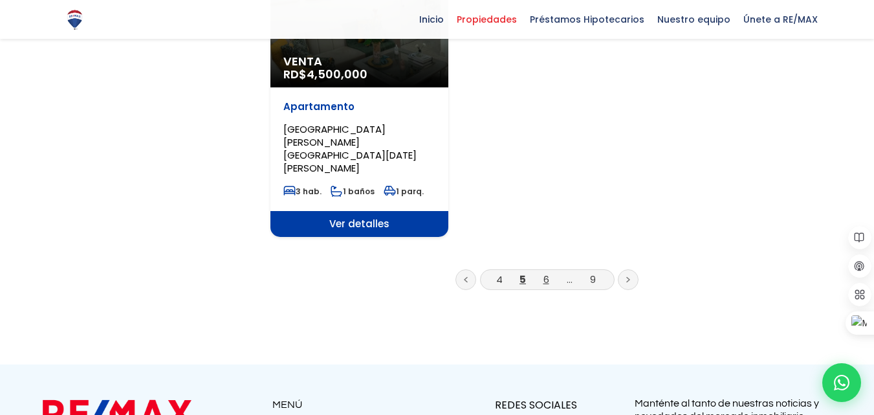
click at [544, 272] on link "6" at bounding box center [546, 279] width 6 height 14
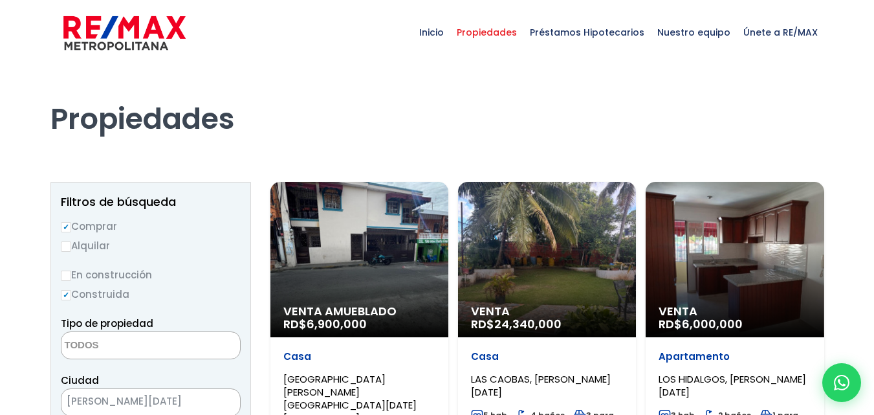
select select
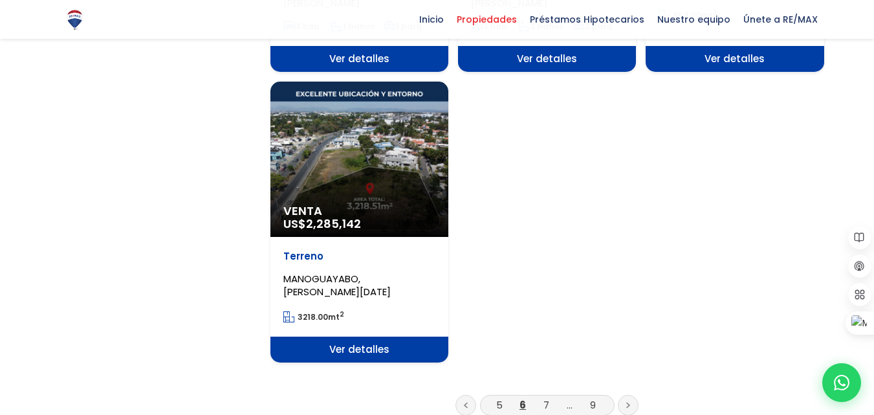
scroll to position [1746, 0]
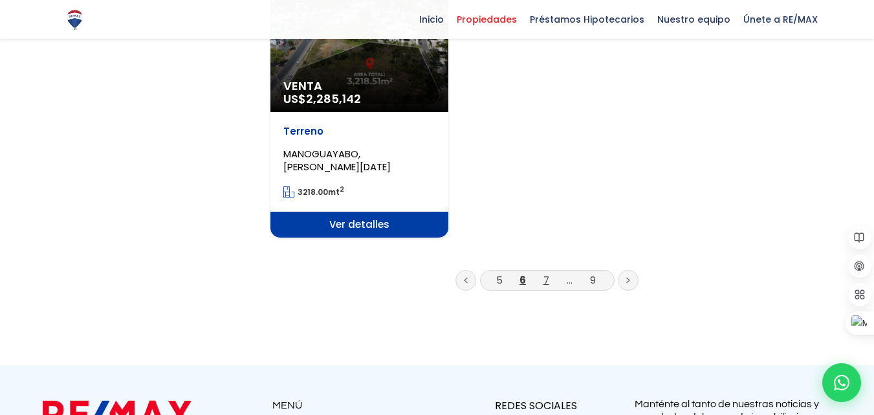
click at [543, 273] on link "7" at bounding box center [546, 280] width 6 height 14
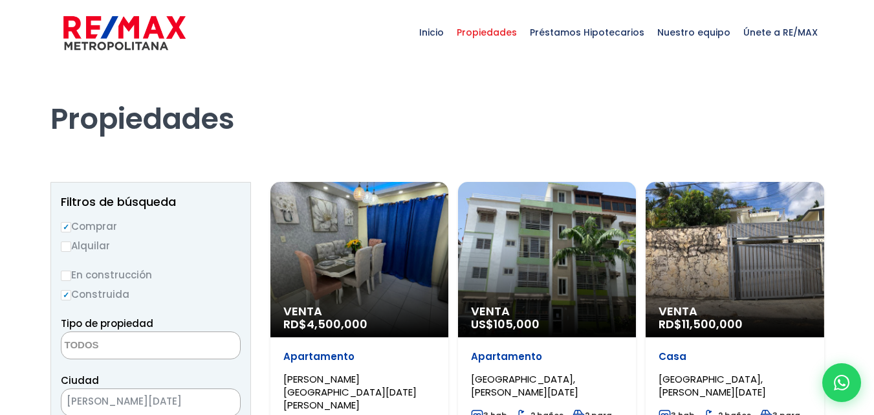
select select
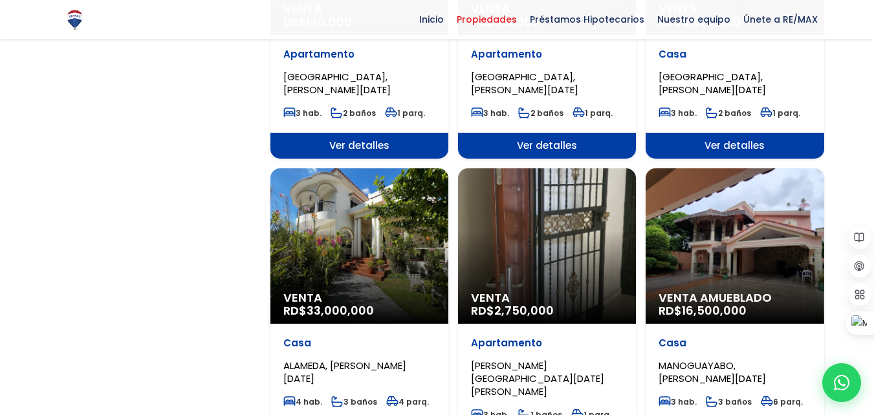
scroll to position [1229, 0]
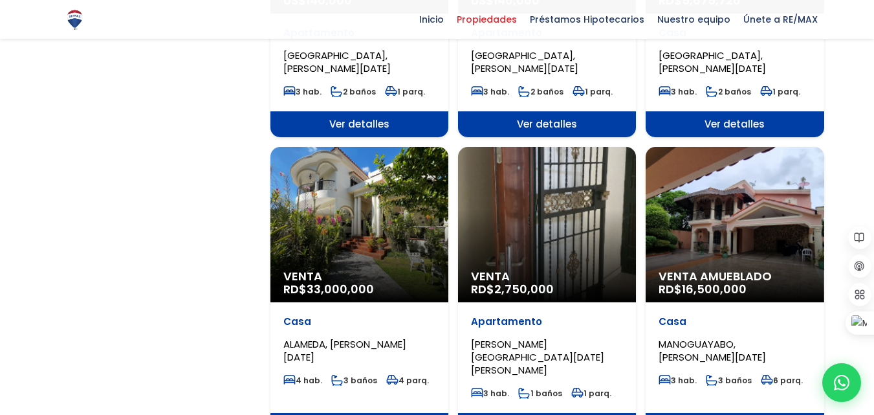
click at [604, 231] on div "Venta RD$ 2,750,000" at bounding box center [547, 224] width 178 height 155
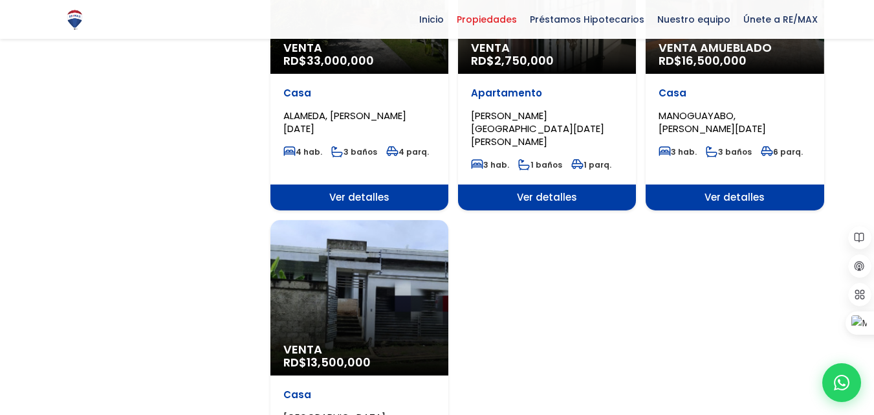
scroll to position [1488, 0]
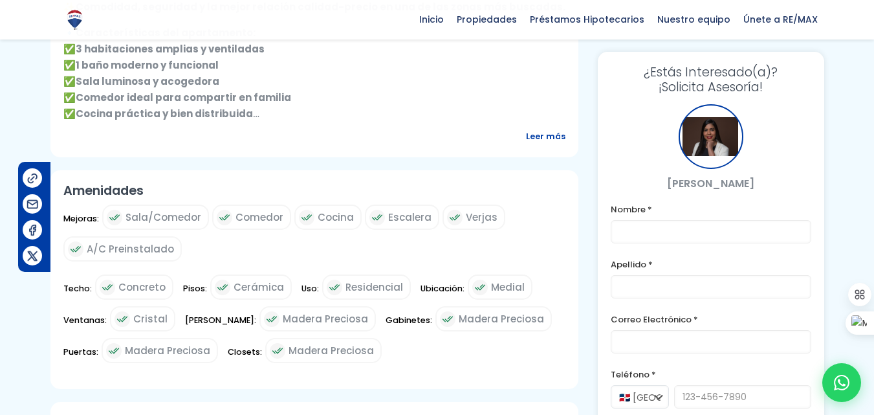
scroll to position [647, 0]
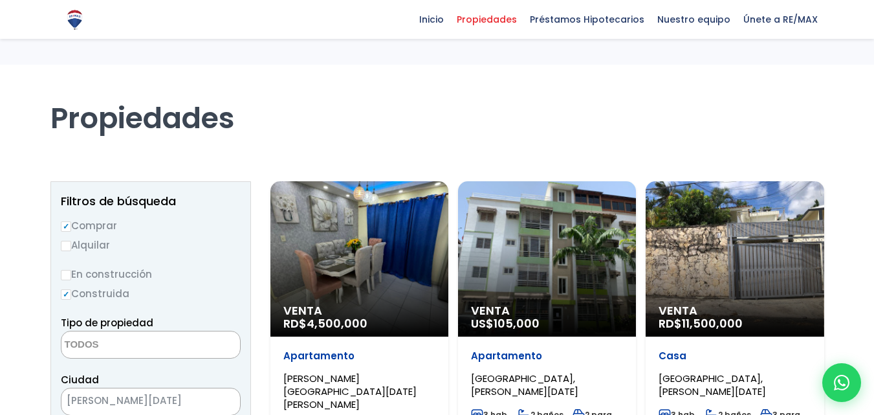
select select
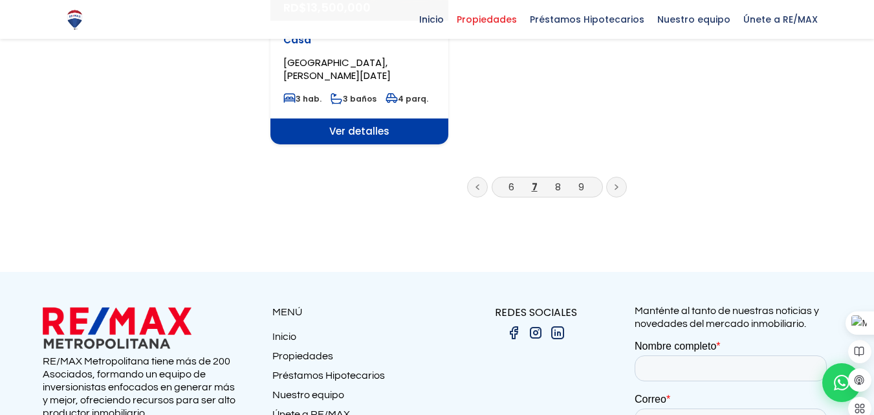
scroll to position [0, 0]
click at [559, 180] on link "8" at bounding box center [558, 187] width 6 height 14
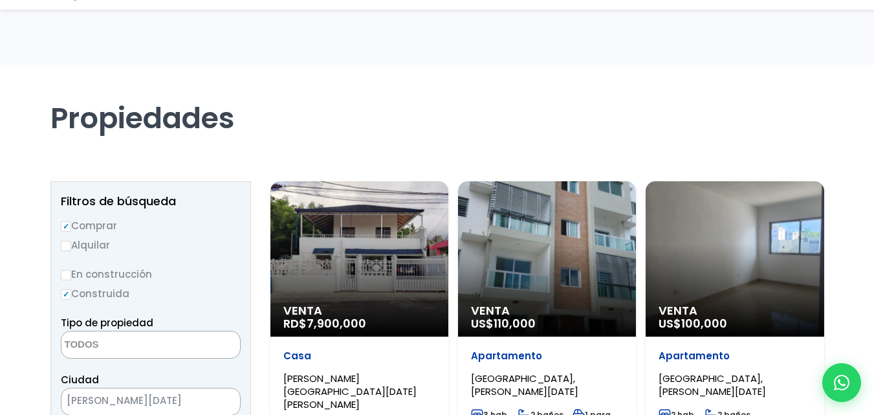
select select
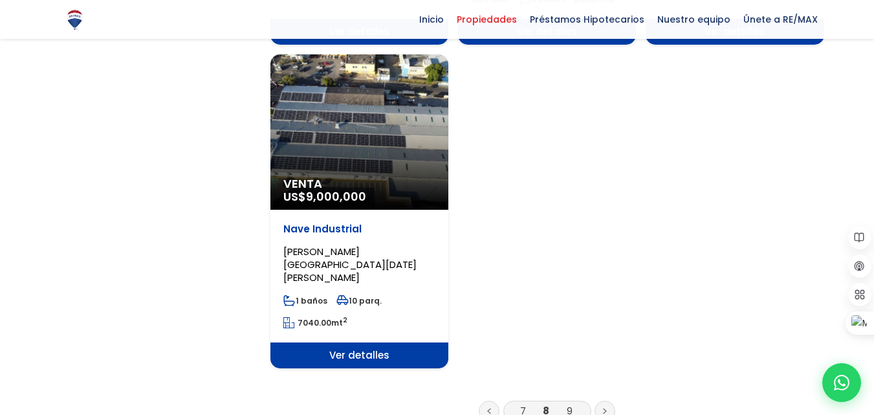
scroll to position [1746, 0]
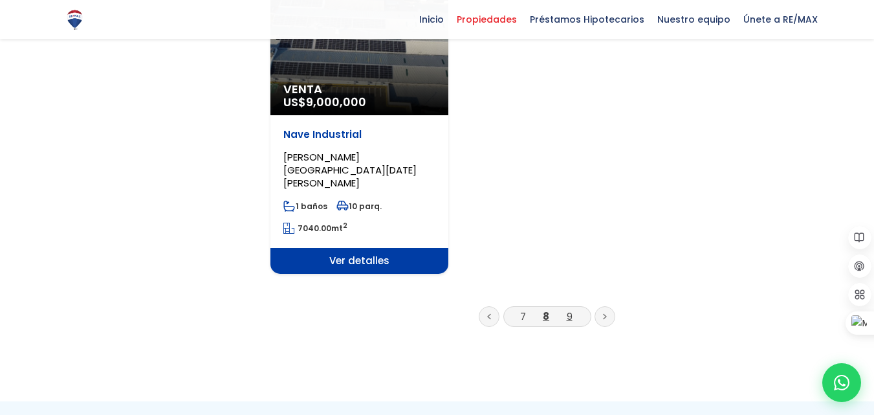
click at [567, 309] on link "9" at bounding box center [570, 316] width 6 height 14
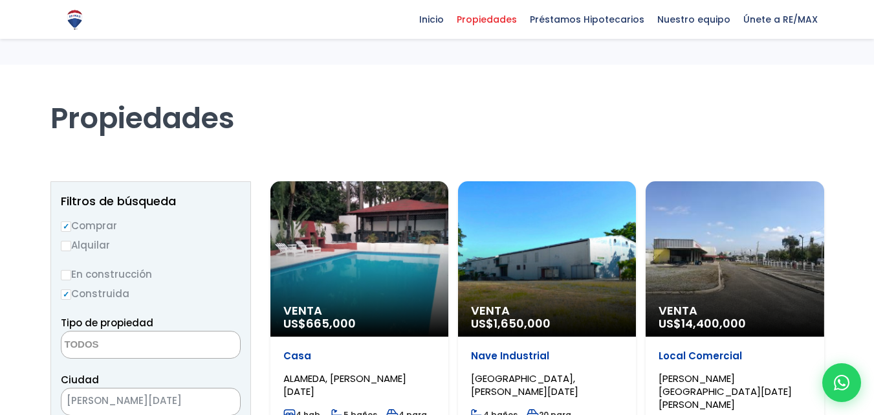
select select
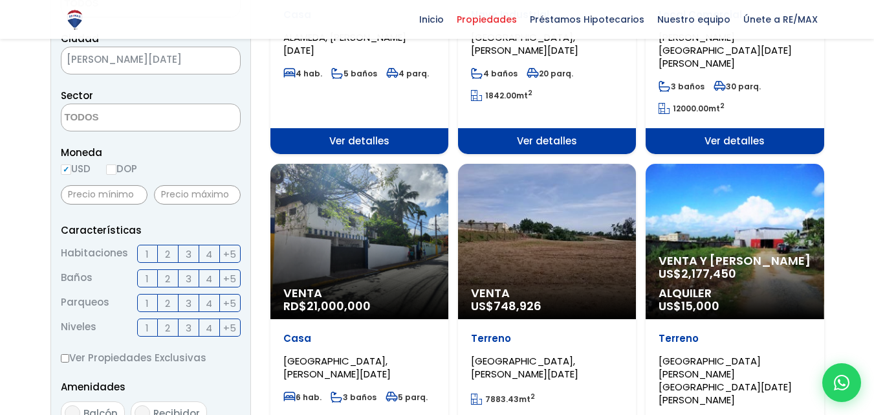
scroll to position [647, 0]
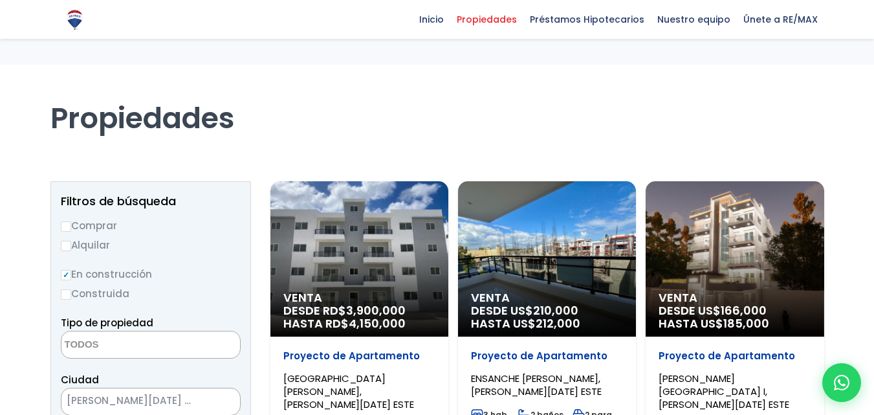
select select
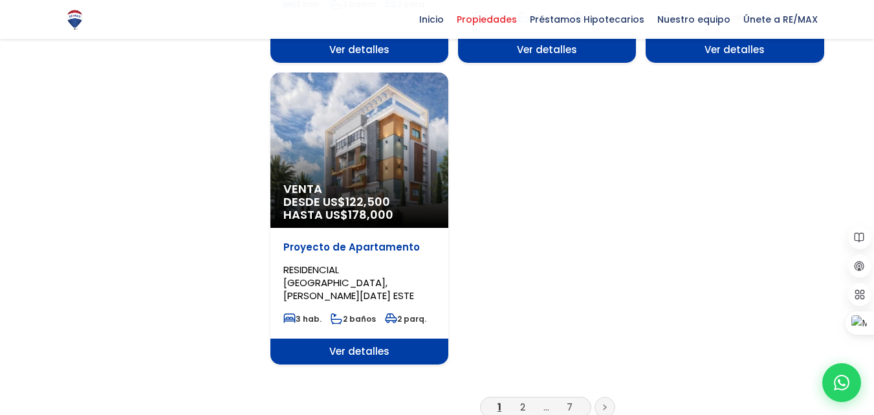
scroll to position [1617, 0]
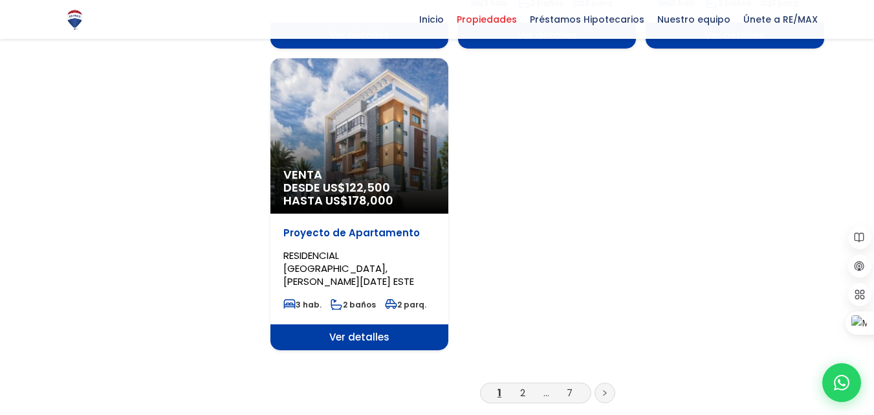
click at [526, 384] on li "2" at bounding box center [522, 392] width 21 height 16
click at [521, 385] on link "2" at bounding box center [522, 392] width 5 height 14
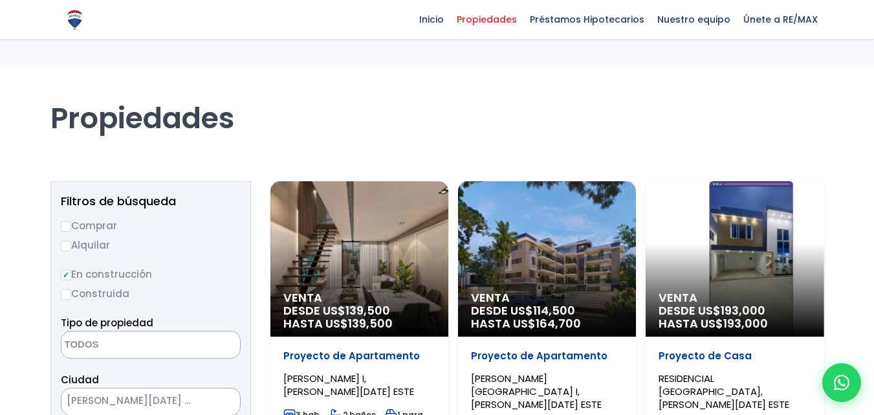
select select
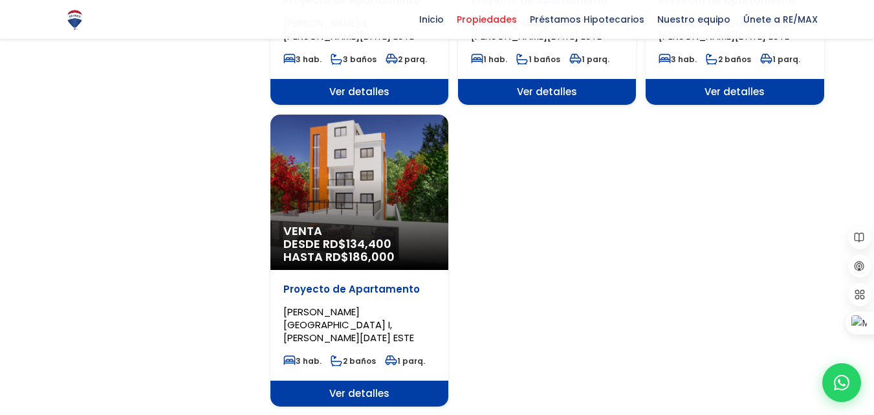
scroll to position [1617, 0]
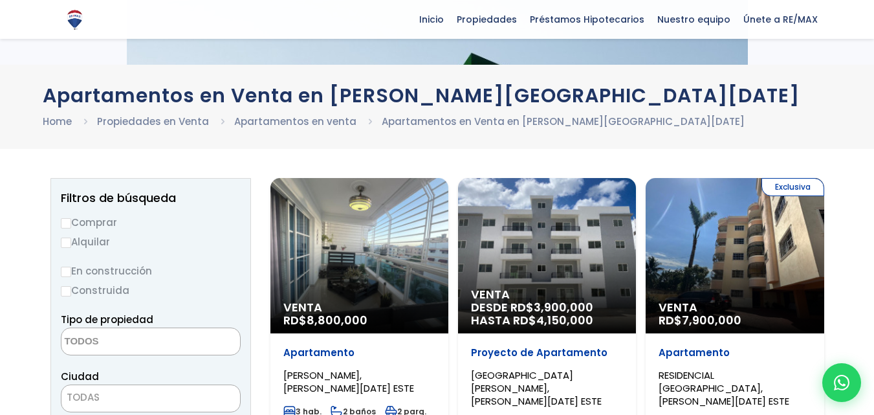
select select
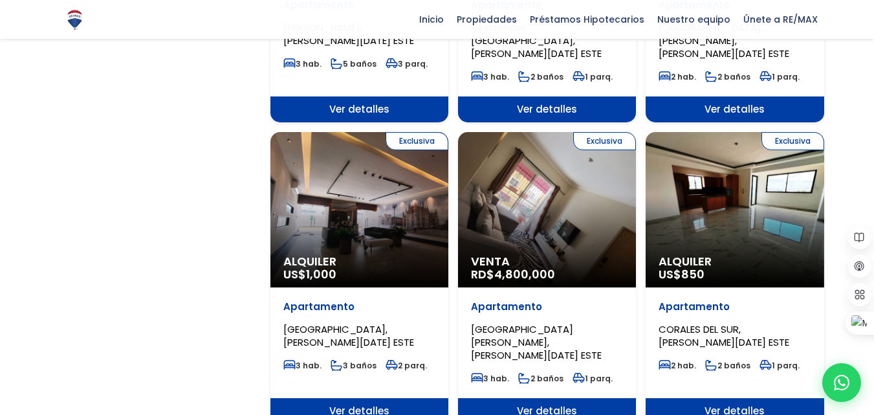
scroll to position [1294, 0]
